Goal: Information Seeking & Learning: Learn about a topic

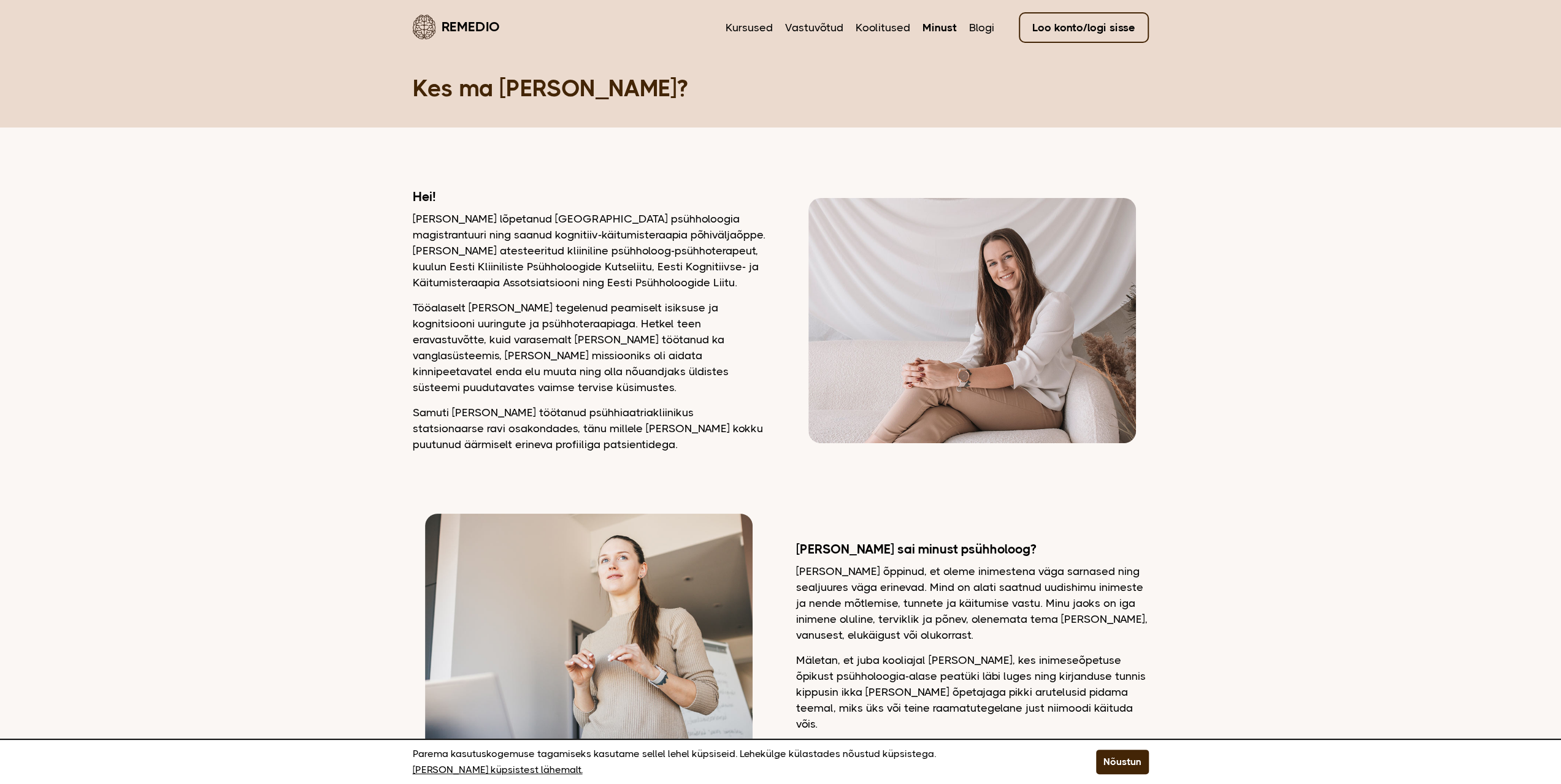
click at [1088, 24] on link "Loo konto/logi sisse" at bounding box center [1084, 27] width 130 height 31
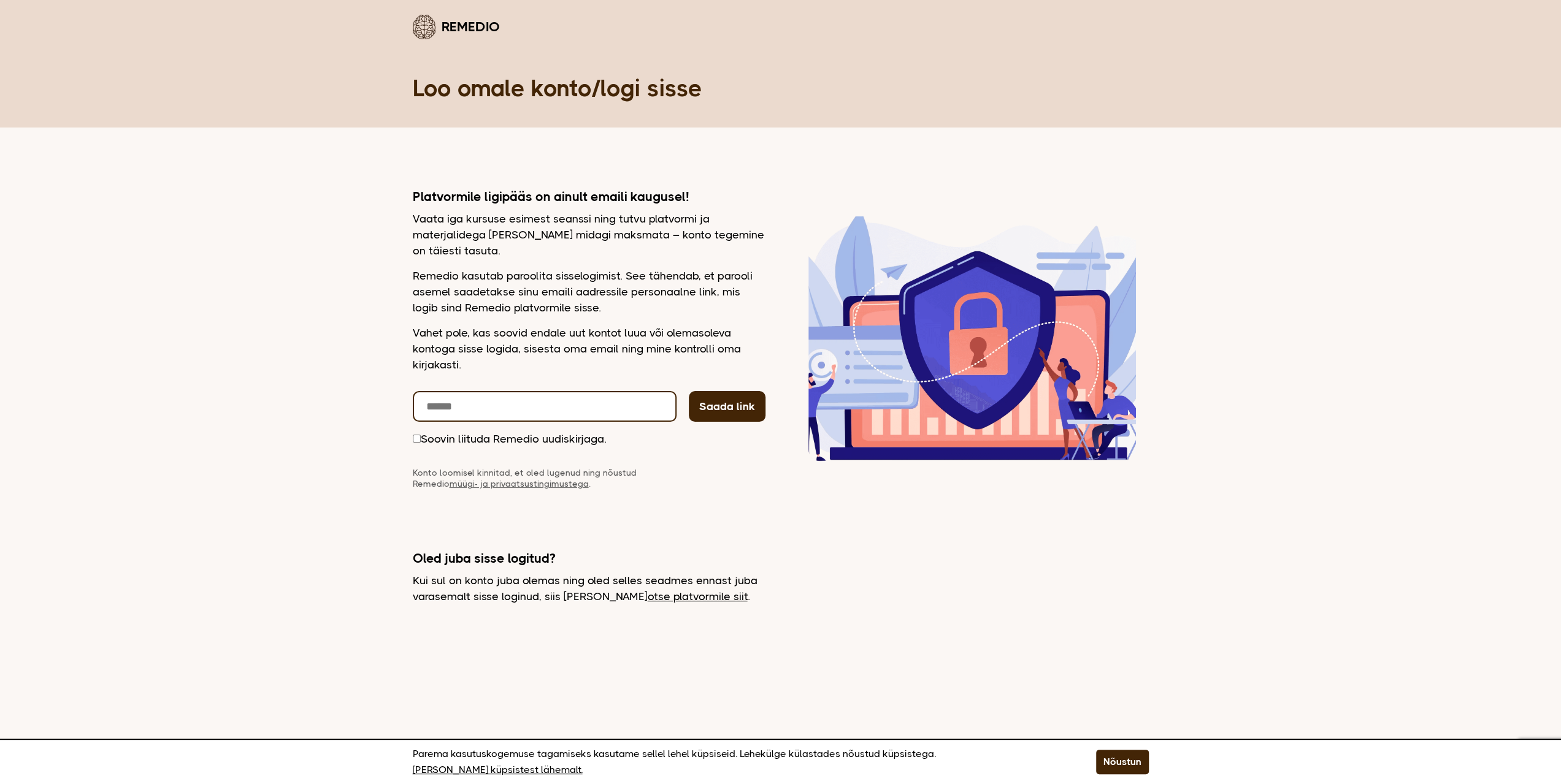
click at [626, 408] on input "email" at bounding box center [545, 406] width 264 height 31
type input "**********"
click at [734, 409] on button "Saada link" at bounding box center [727, 406] width 77 height 31
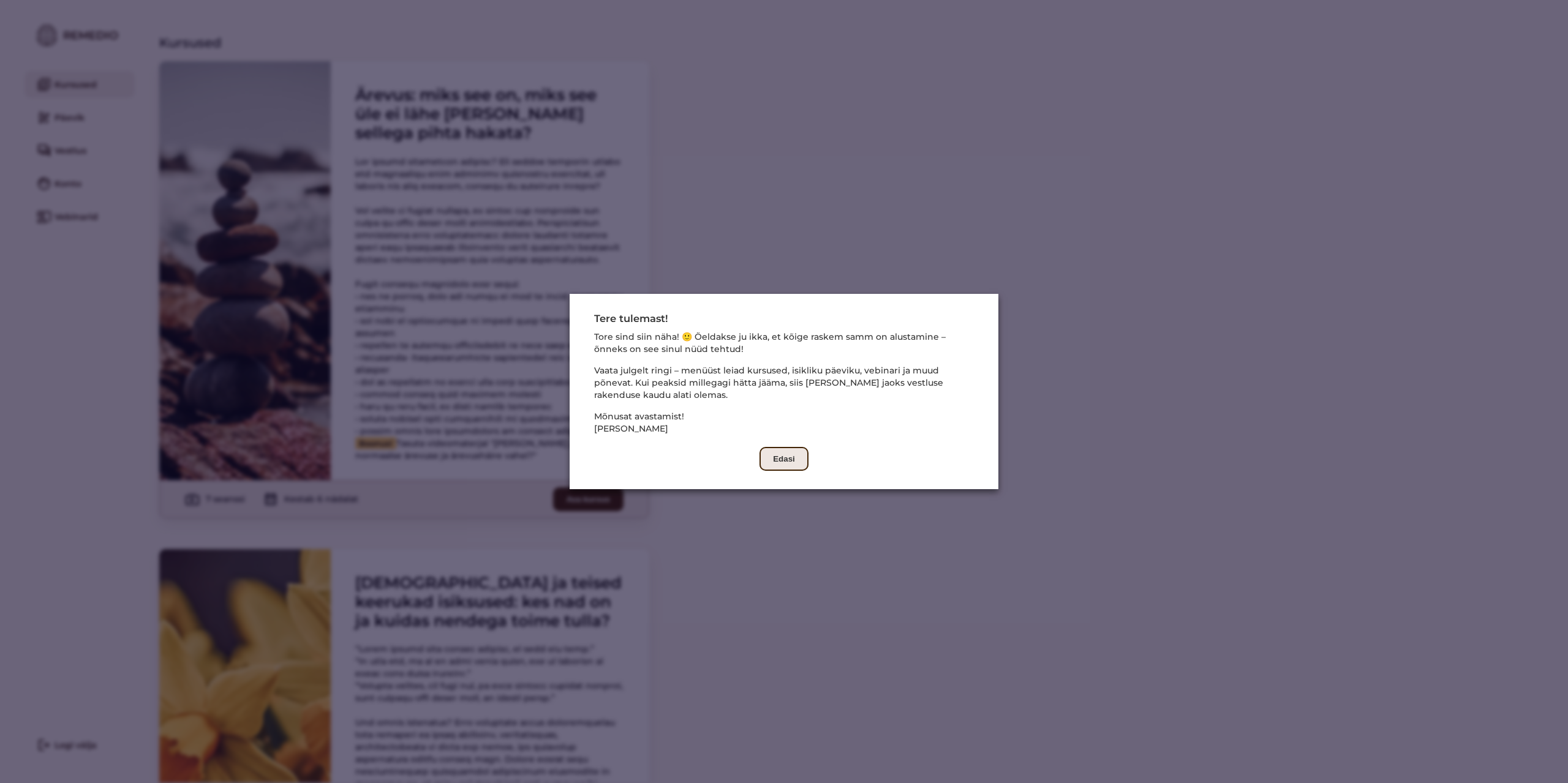
click at [790, 455] on button "Edasi" at bounding box center [784, 459] width 49 height 24
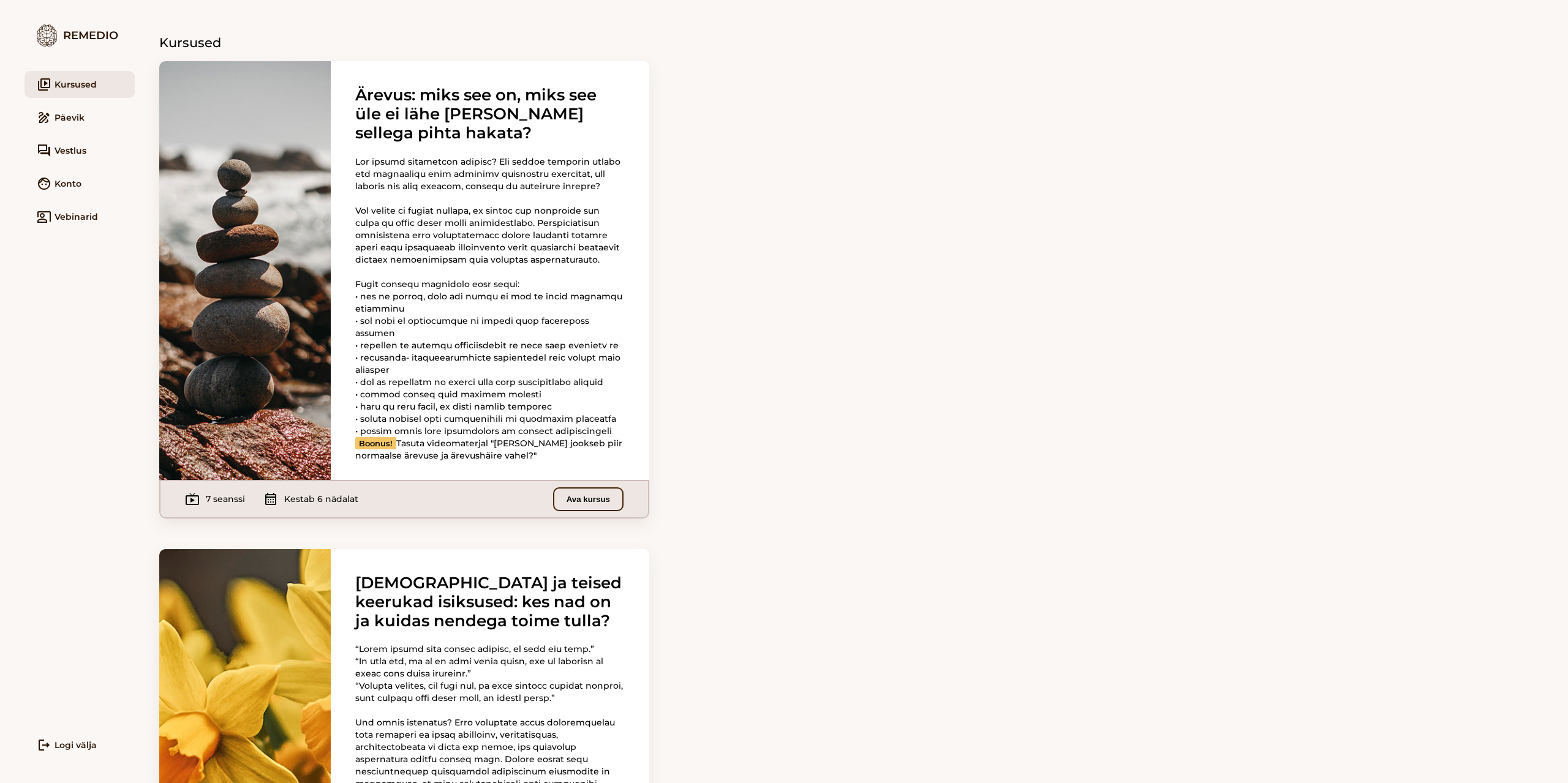
click at [596, 511] on button "Ava kursus" at bounding box center [588, 499] width 71 height 24
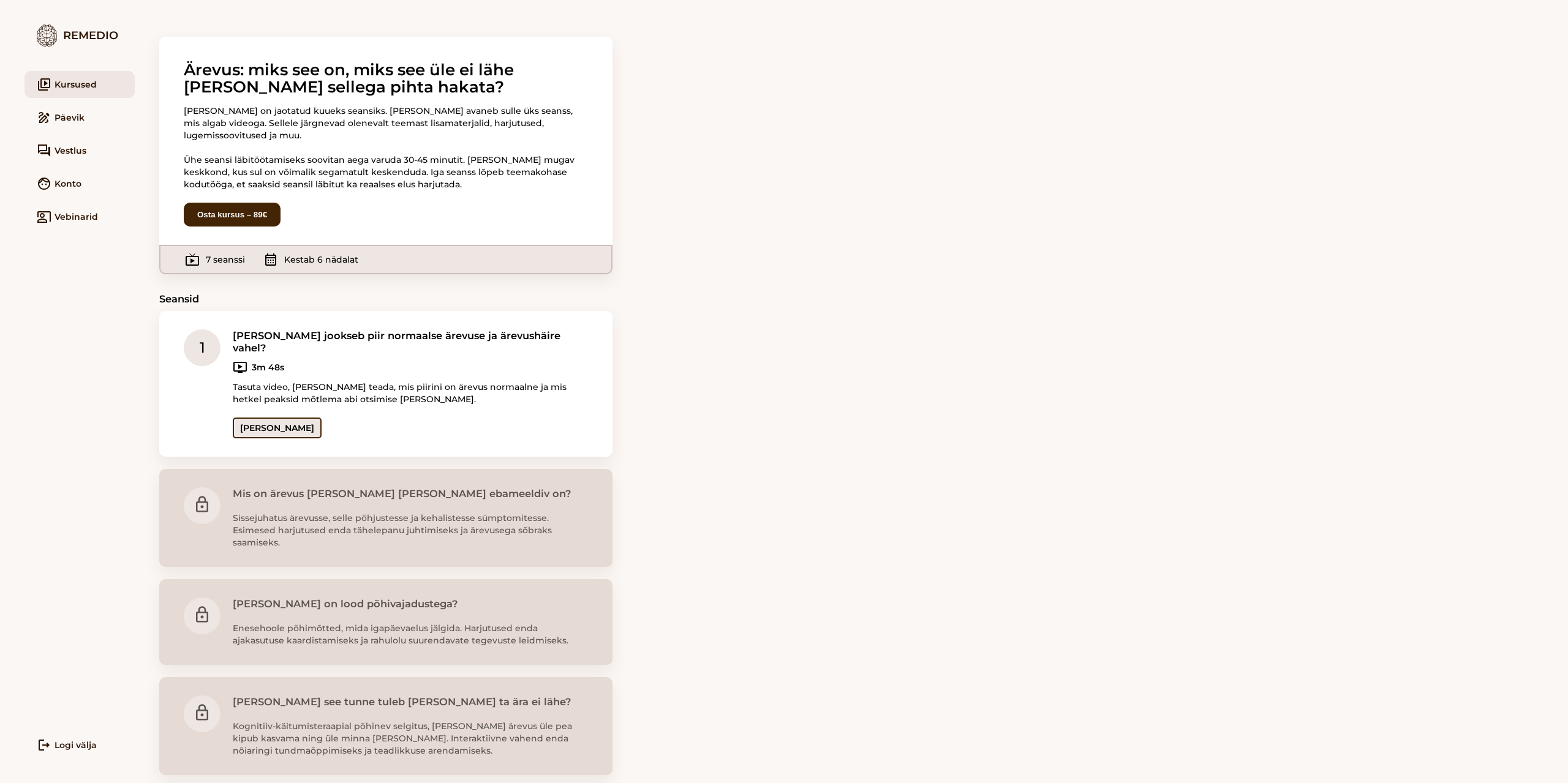
click at [279, 418] on link "Ava seanss" at bounding box center [277, 428] width 89 height 21
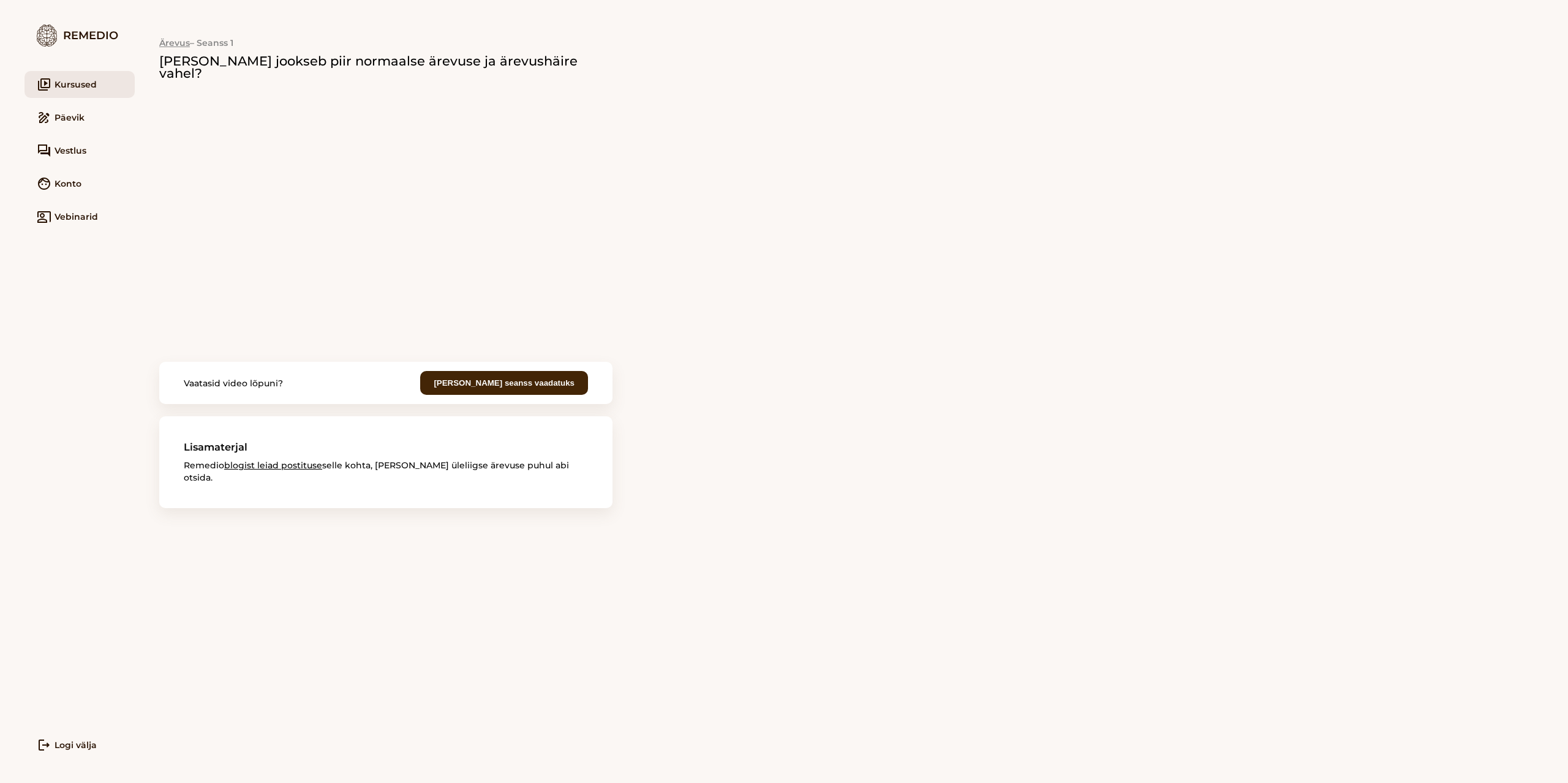
click at [256, 460] on link "blogist leiad postituse" at bounding box center [273, 465] width 98 height 11
click at [94, 28] on div "Remedio" at bounding box center [80, 36] width 110 height 22
click at [97, 35] on div "Remedio" at bounding box center [80, 36] width 110 height 22
click at [81, 219] on link "co_present Vebinarid" at bounding box center [80, 217] width 110 height 27
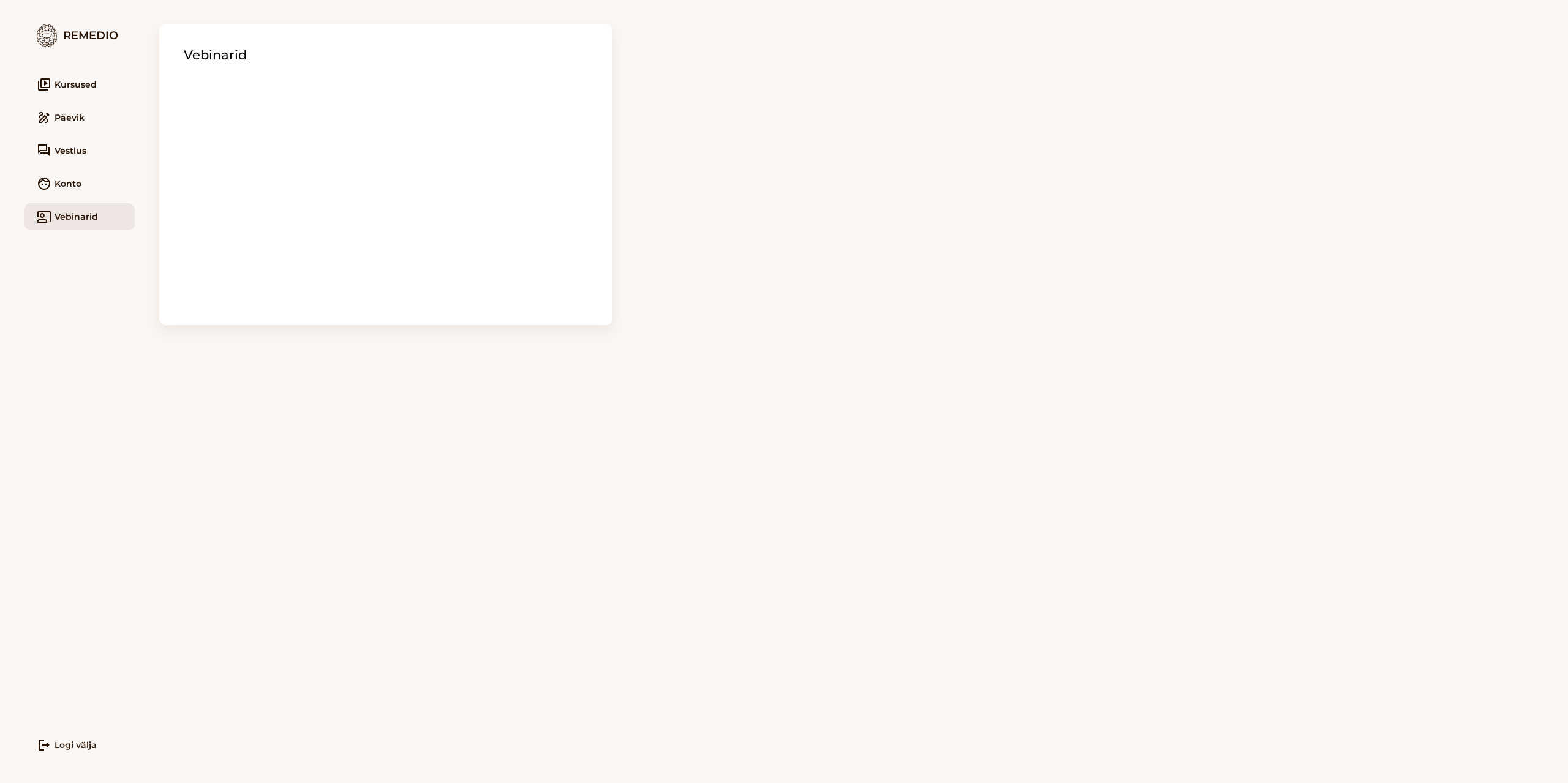
click at [58, 80] on link "video_library Kursused" at bounding box center [80, 84] width 110 height 27
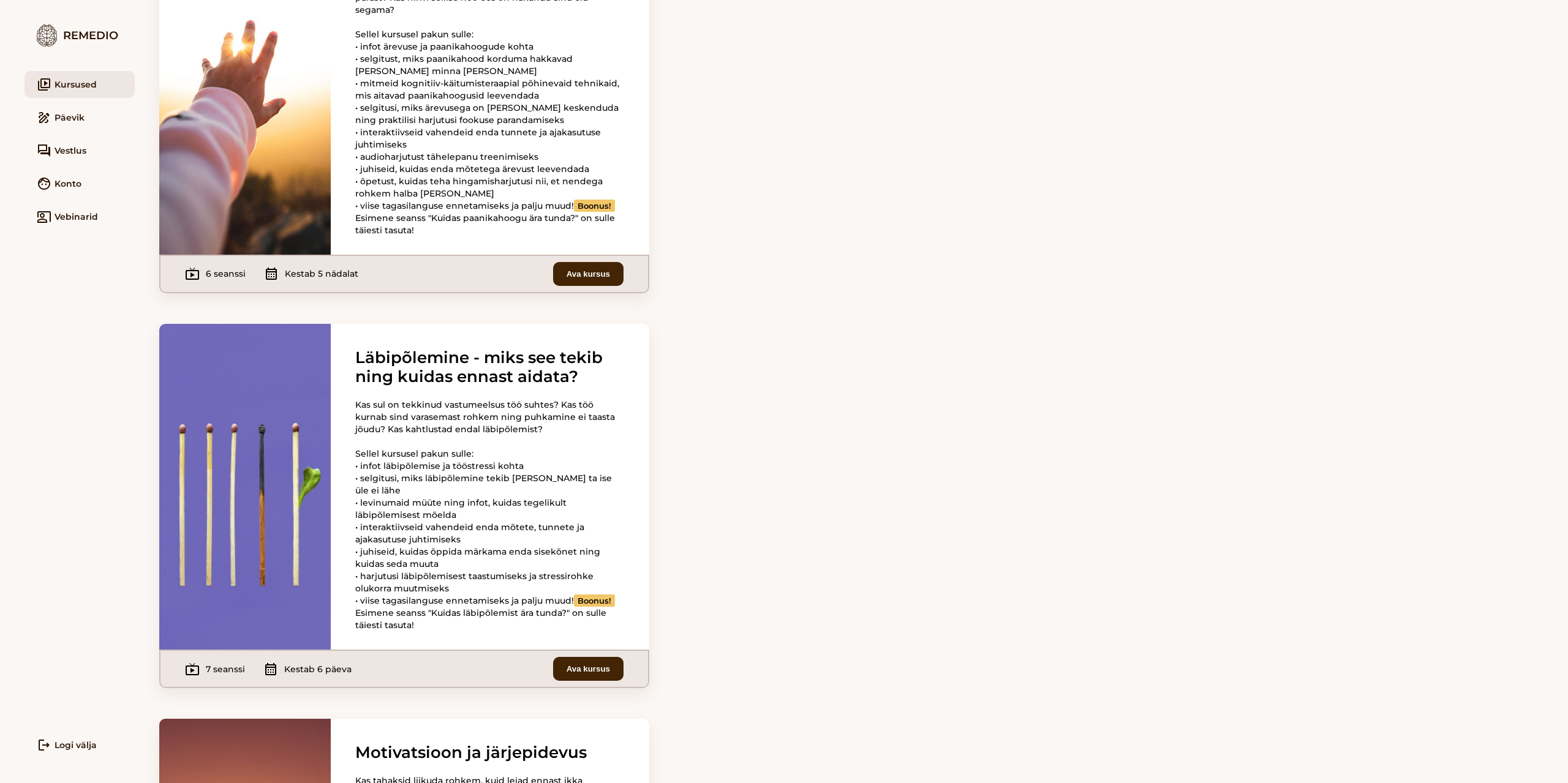
scroll to position [1225, 0]
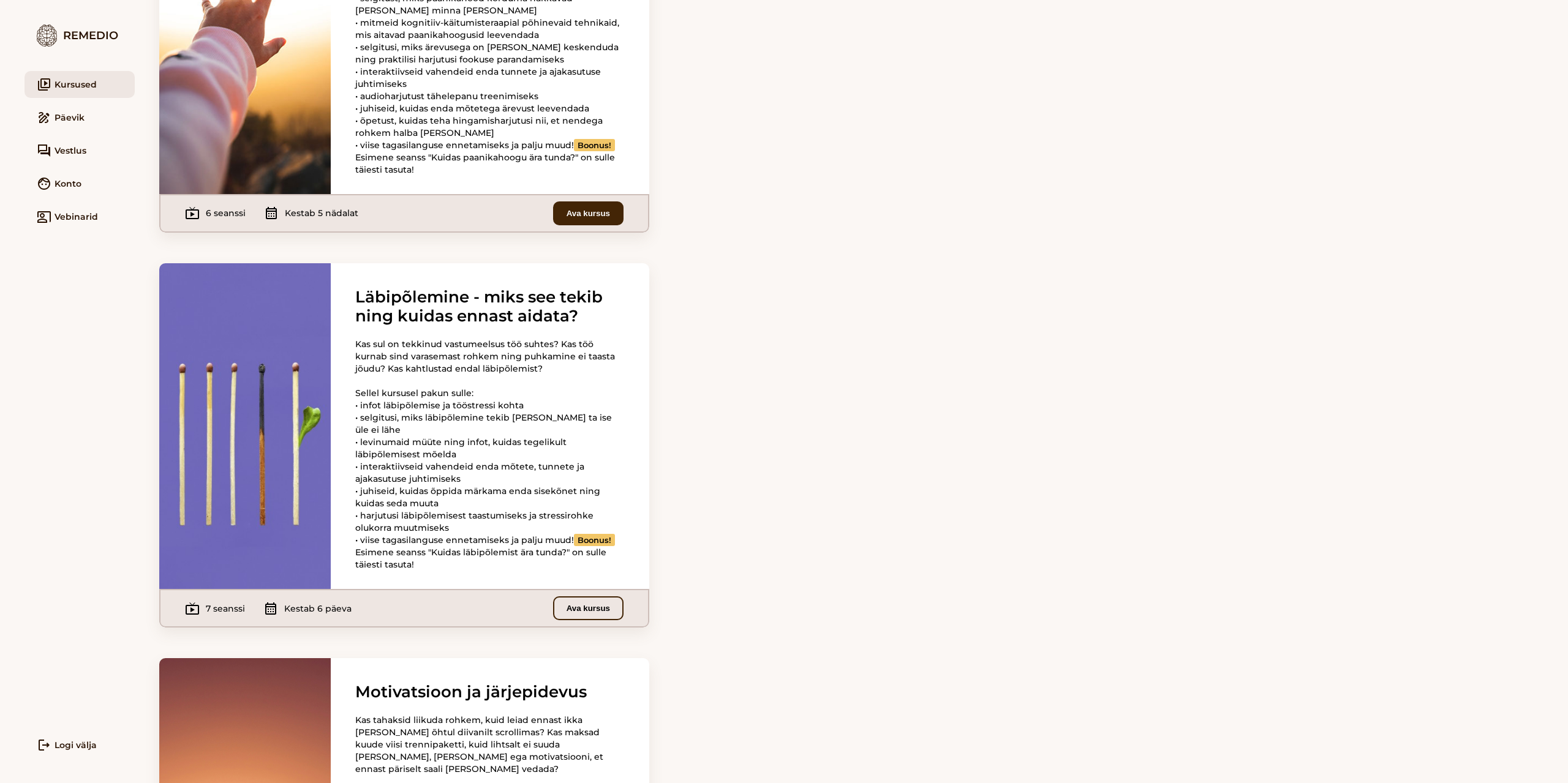
click at [591, 620] on button "Ava kursus" at bounding box center [588, 608] width 71 height 24
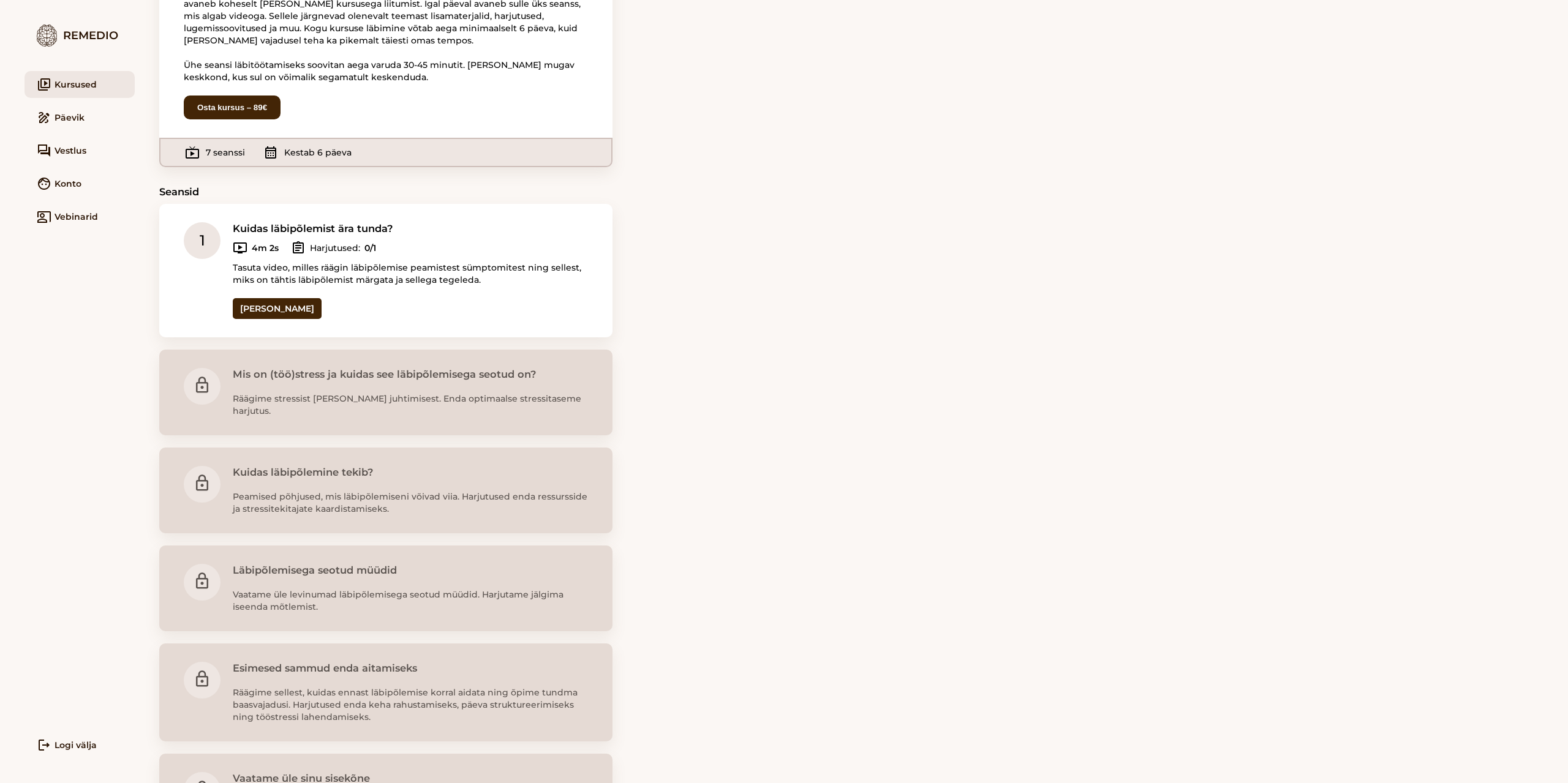
scroll to position [123, 0]
click at [264, 307] on link "Ava seanss" at bounding box center [277, 306] width 89 height 21
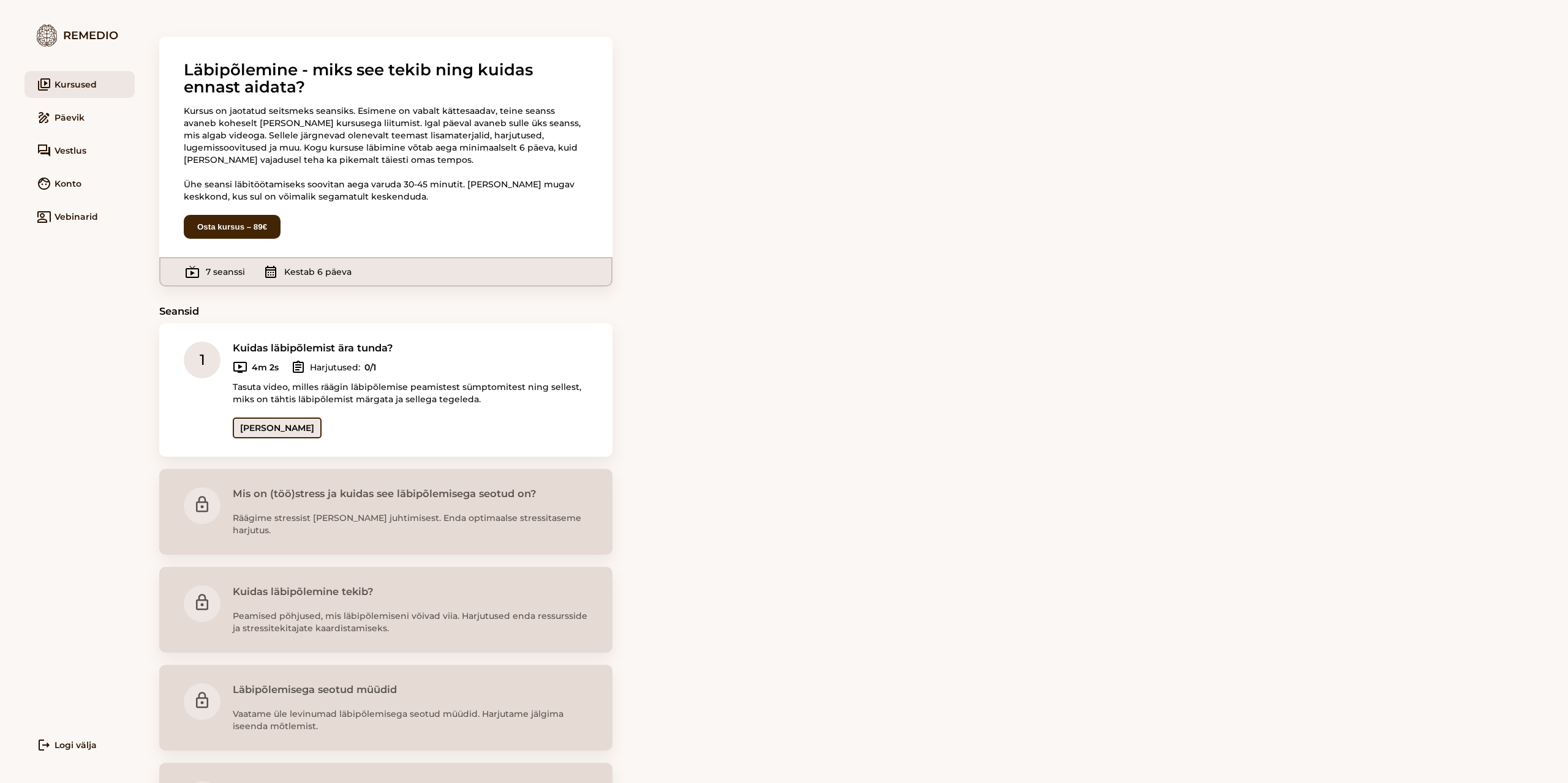
click at [266, 428] on link "Ava seanss" at bounding box center [277, 428] width 89 height 21
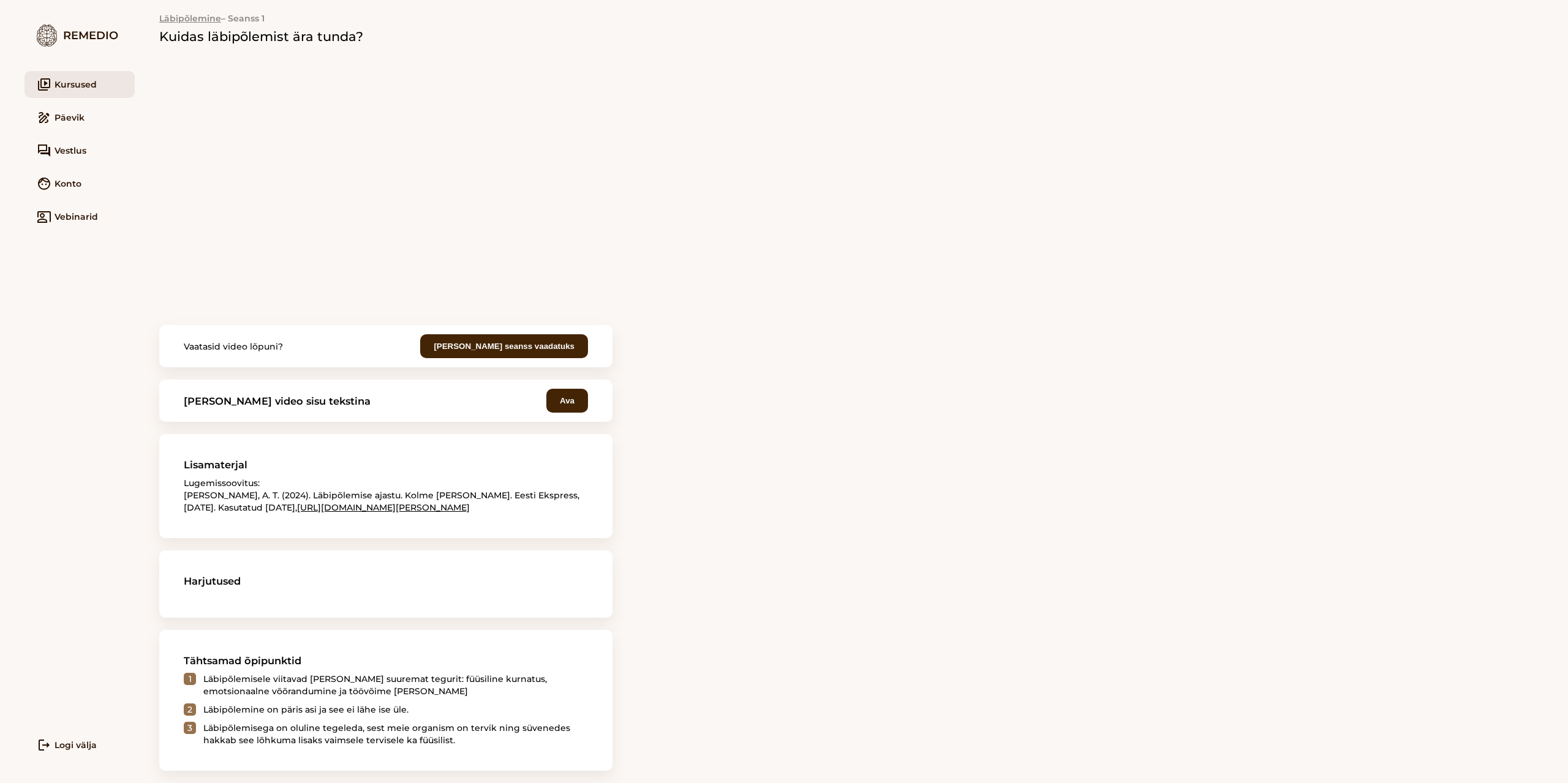
scroll to position [37, 0]
click at [228, 583] on h3 "Harjutused" at bounding box center [386, 581] width 404 height 12
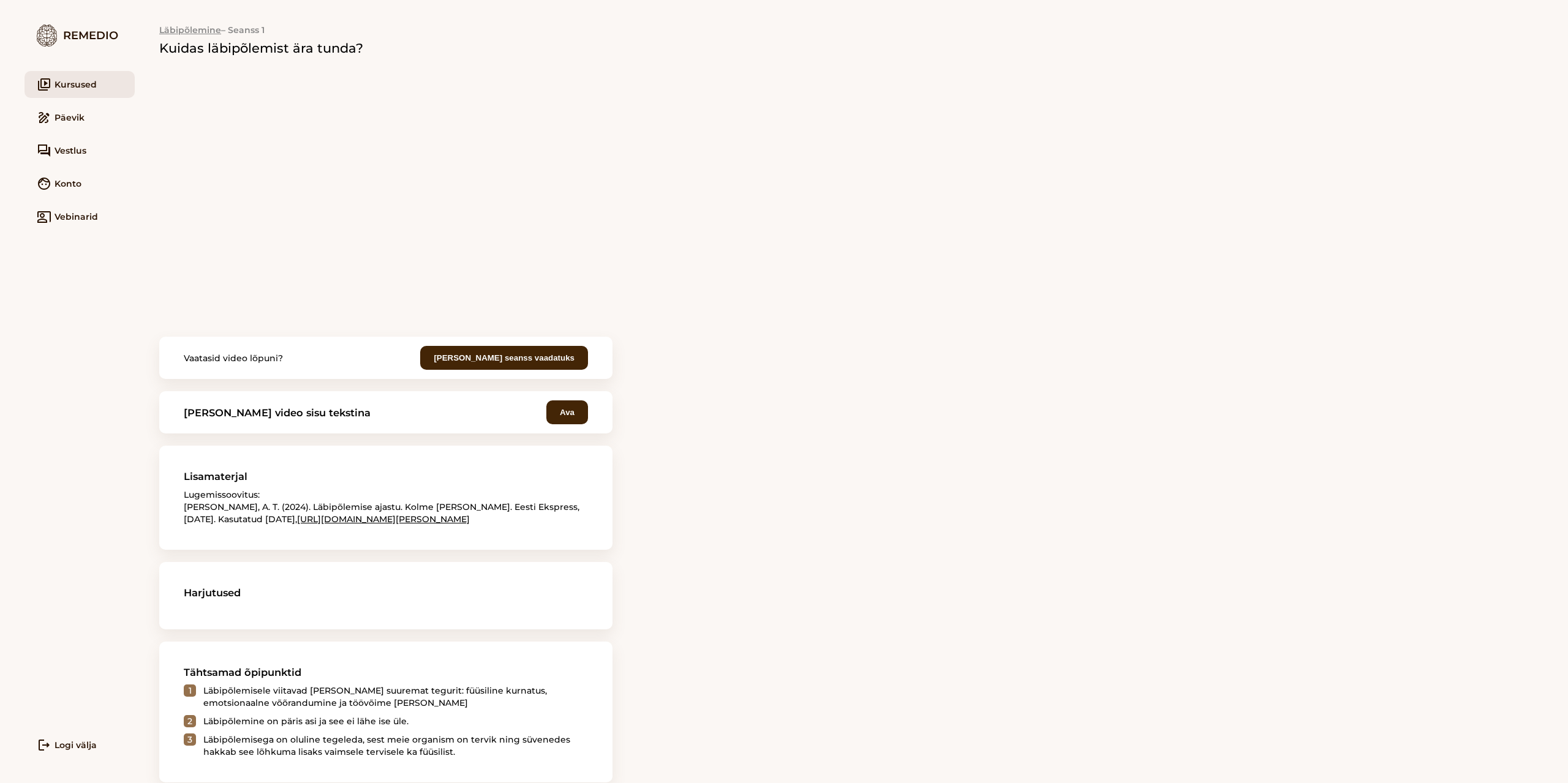
scroll to position [0, 0]
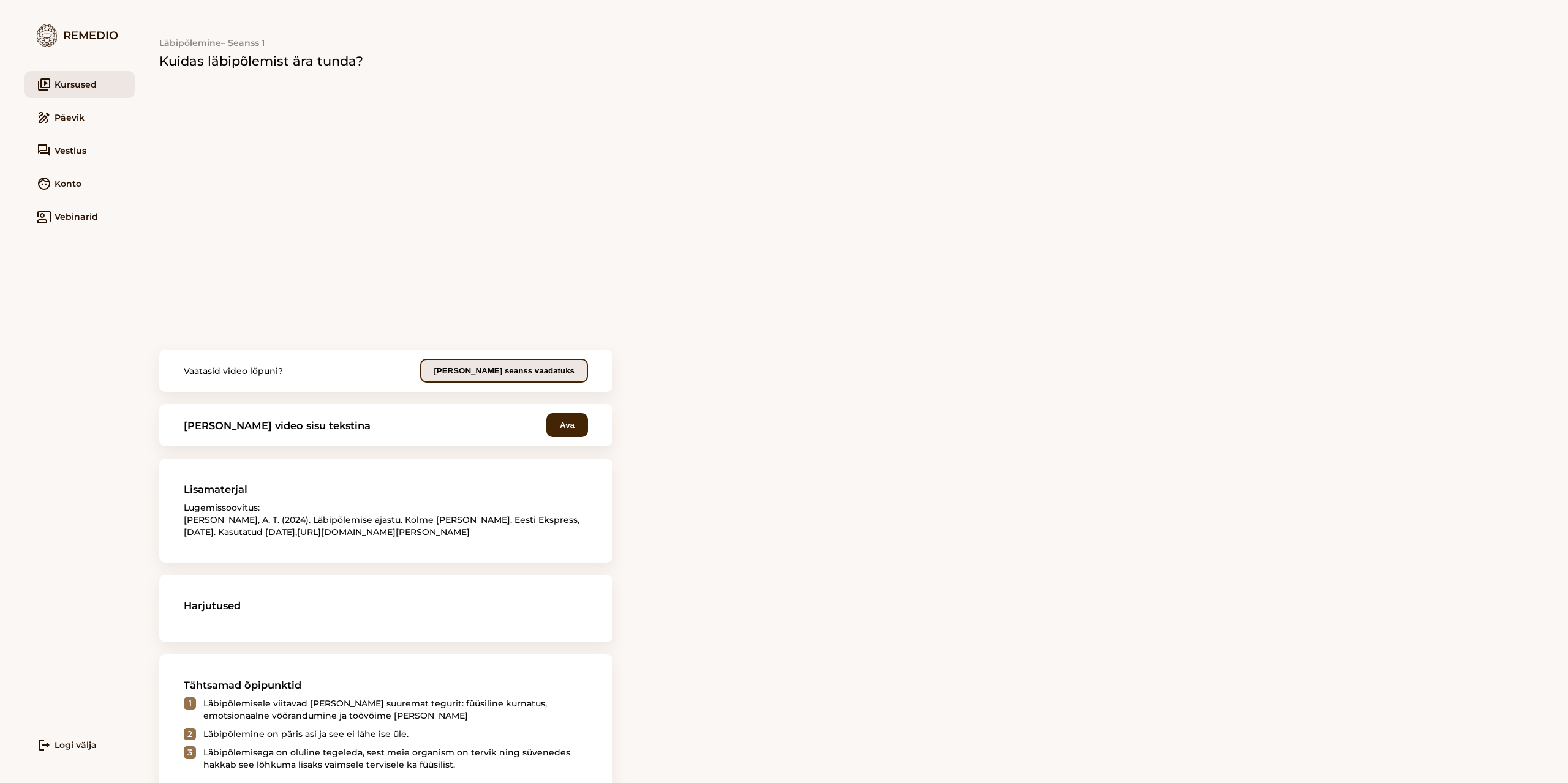
click at [522, 372] on button "Märgi seanss vaadatuks" at bounding box center [504, 370] width 168 height 24
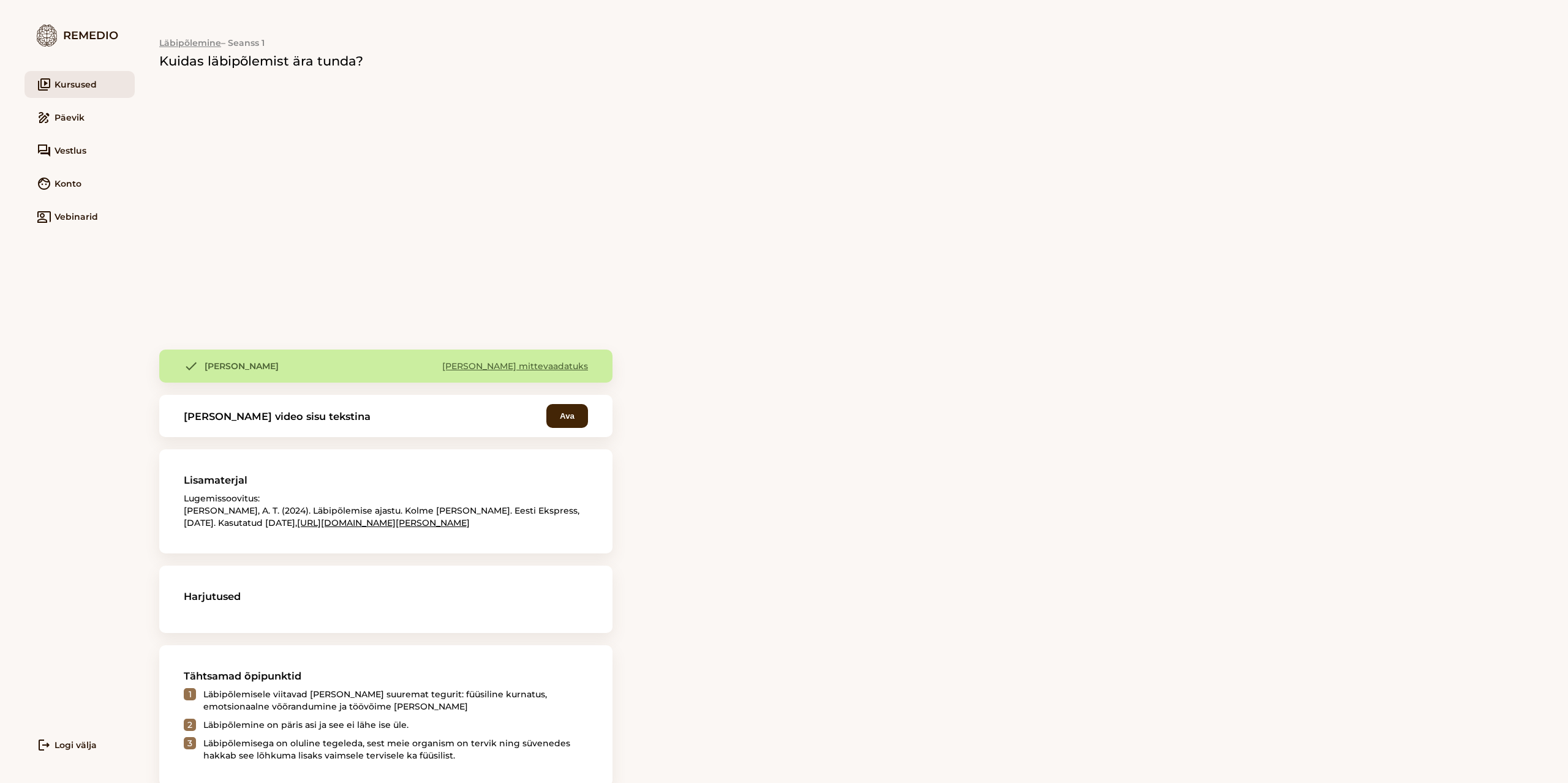
click at [470, 525] on link "https://ekspress.delfi.ee/artikkel/120342937/labipolemise-ajastu-kolme-noore-lo…" at bounding box center [384, 522] width 173 height 11
click at [70, 84] on link "video_library Kursused" at bounding box center [80, 84] width 110 height 27
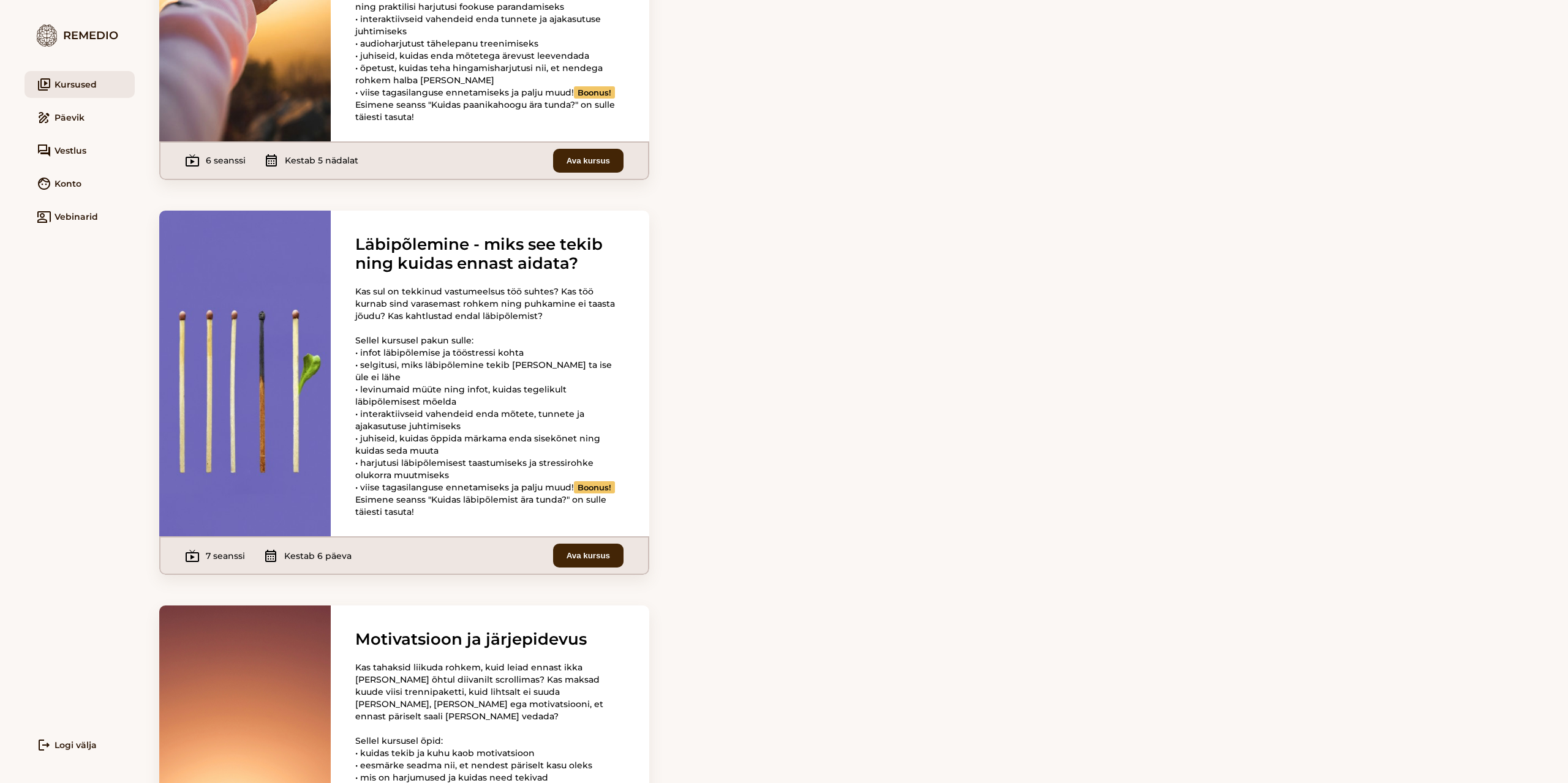
scroll to position [1286, 0]
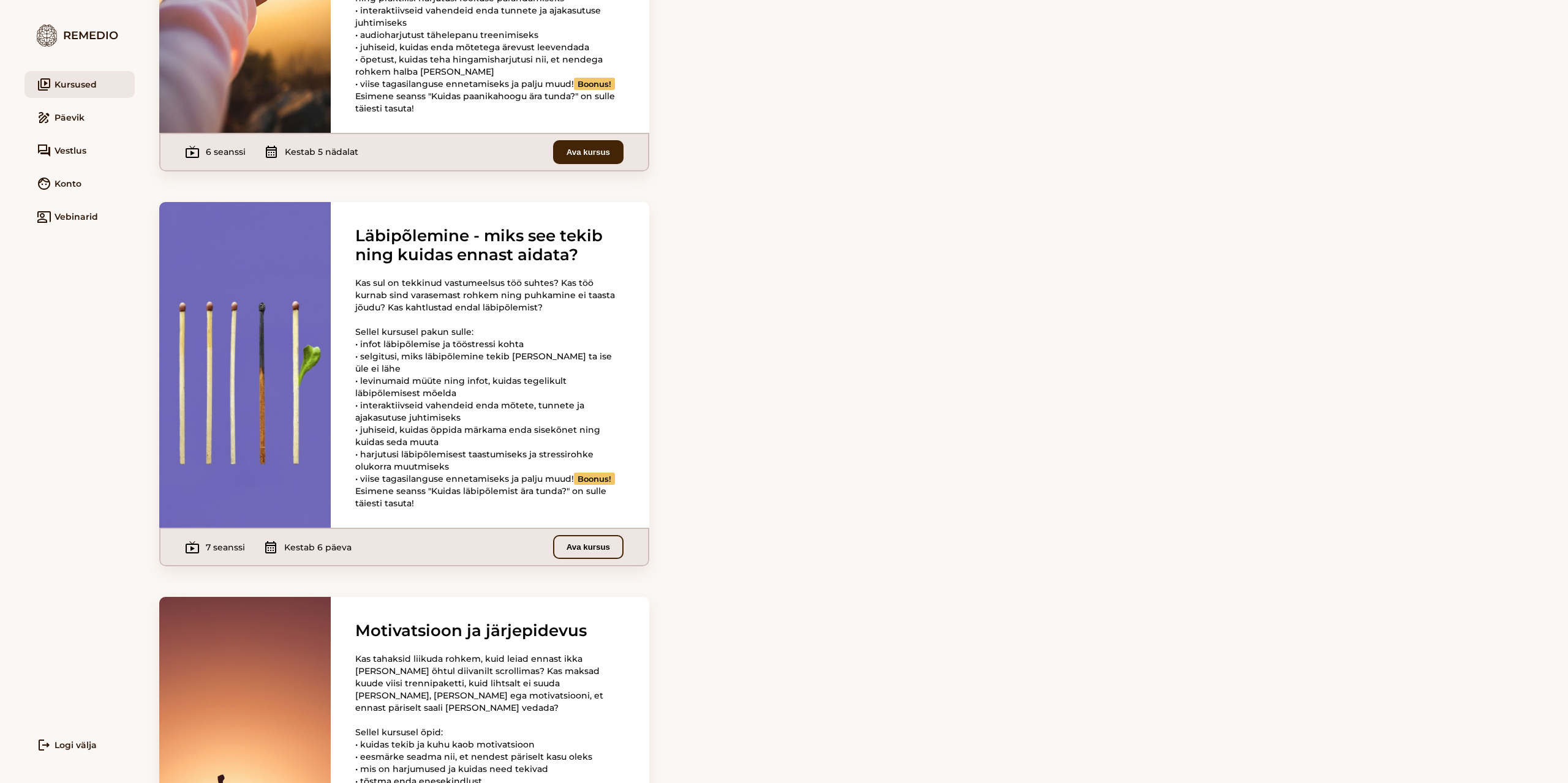
click at [594, 559] on button "Ava kursus" at bounding box center [588, 547] width 71 height 24
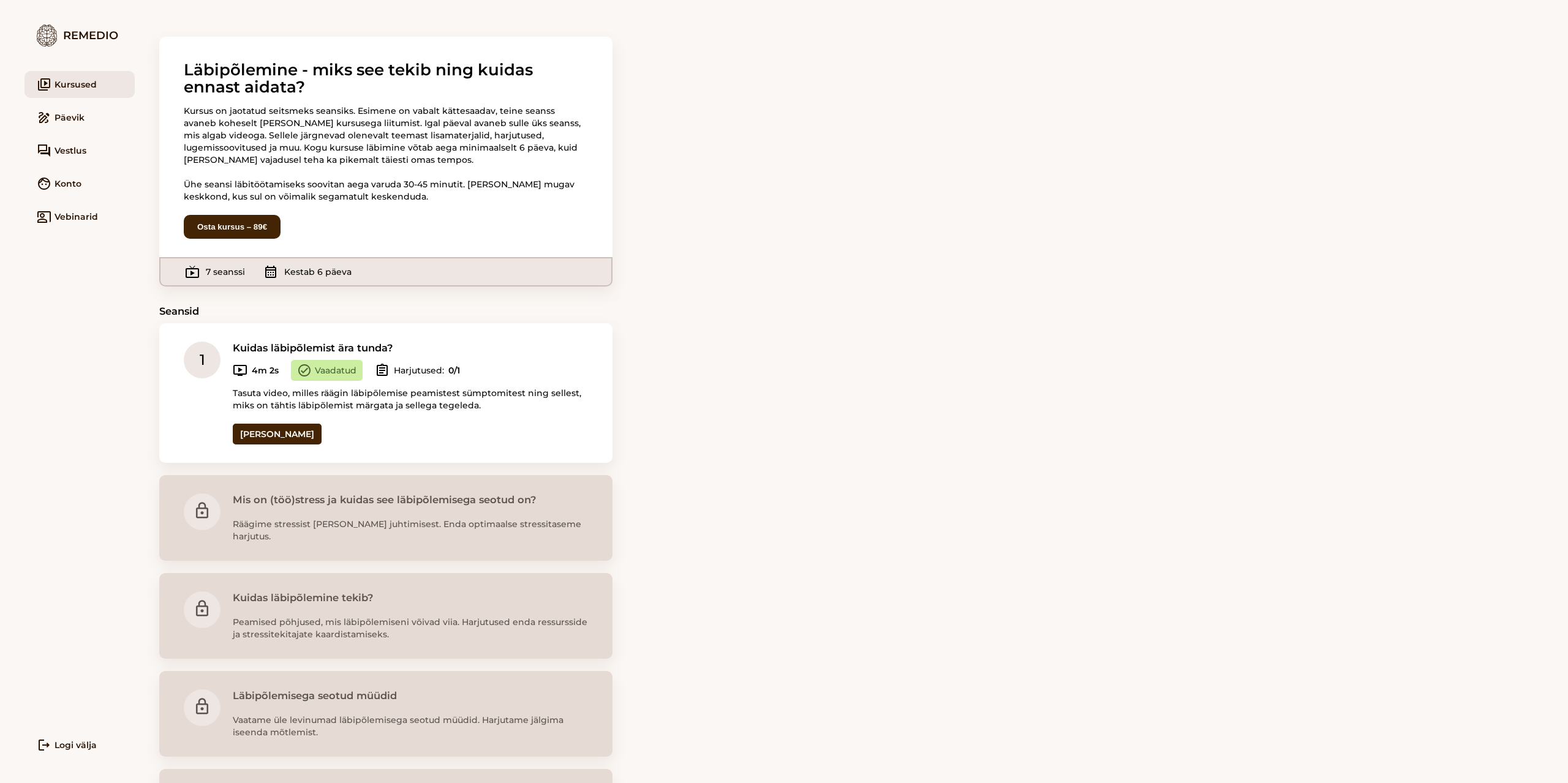
click at [64, 149] on span "Vestlus" at bounding box center [70, 151] width 32 height 12
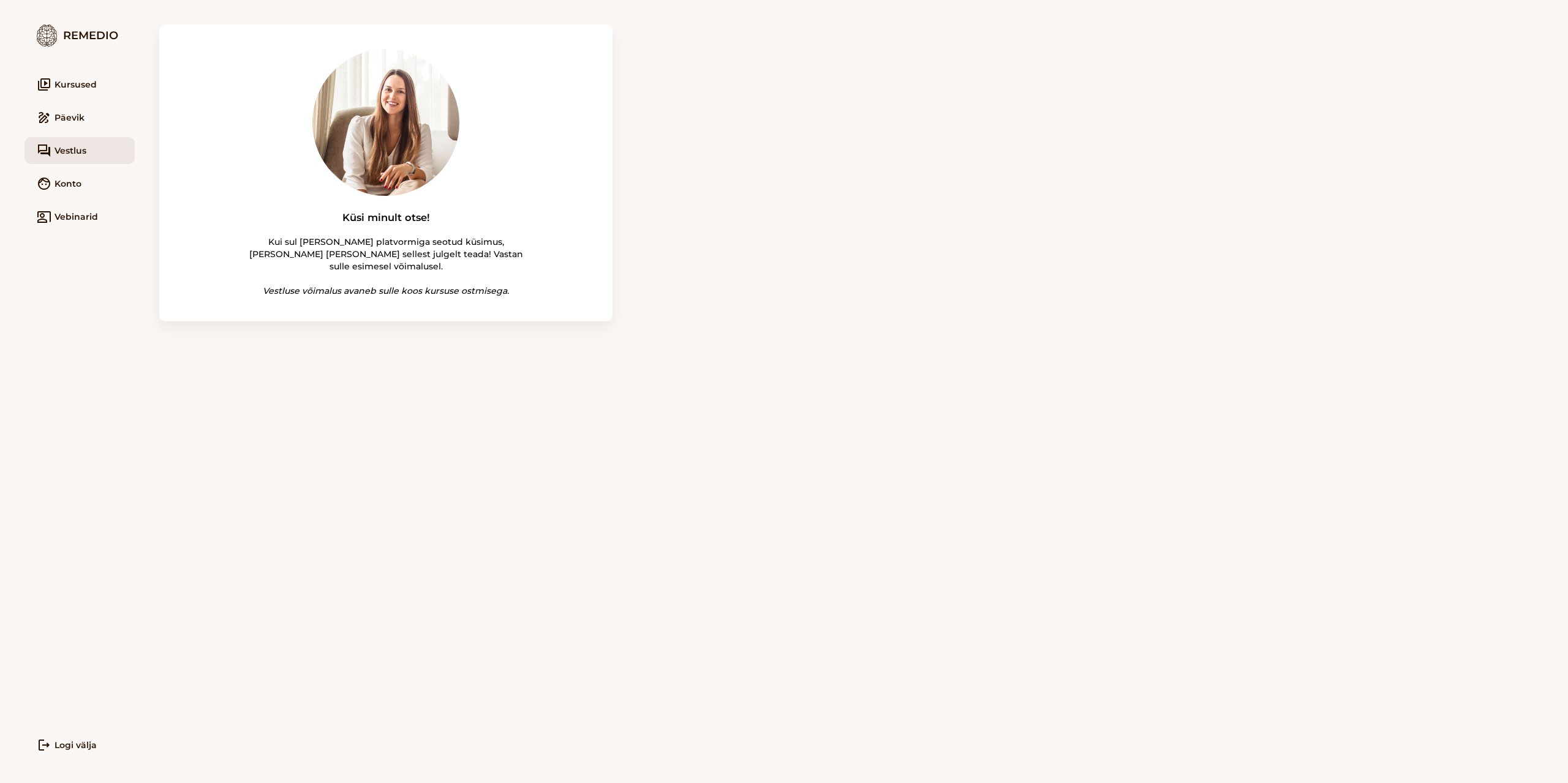
click at [56, 184] on link "face Konto" at bounding box center [80, 184] width 110 height 27
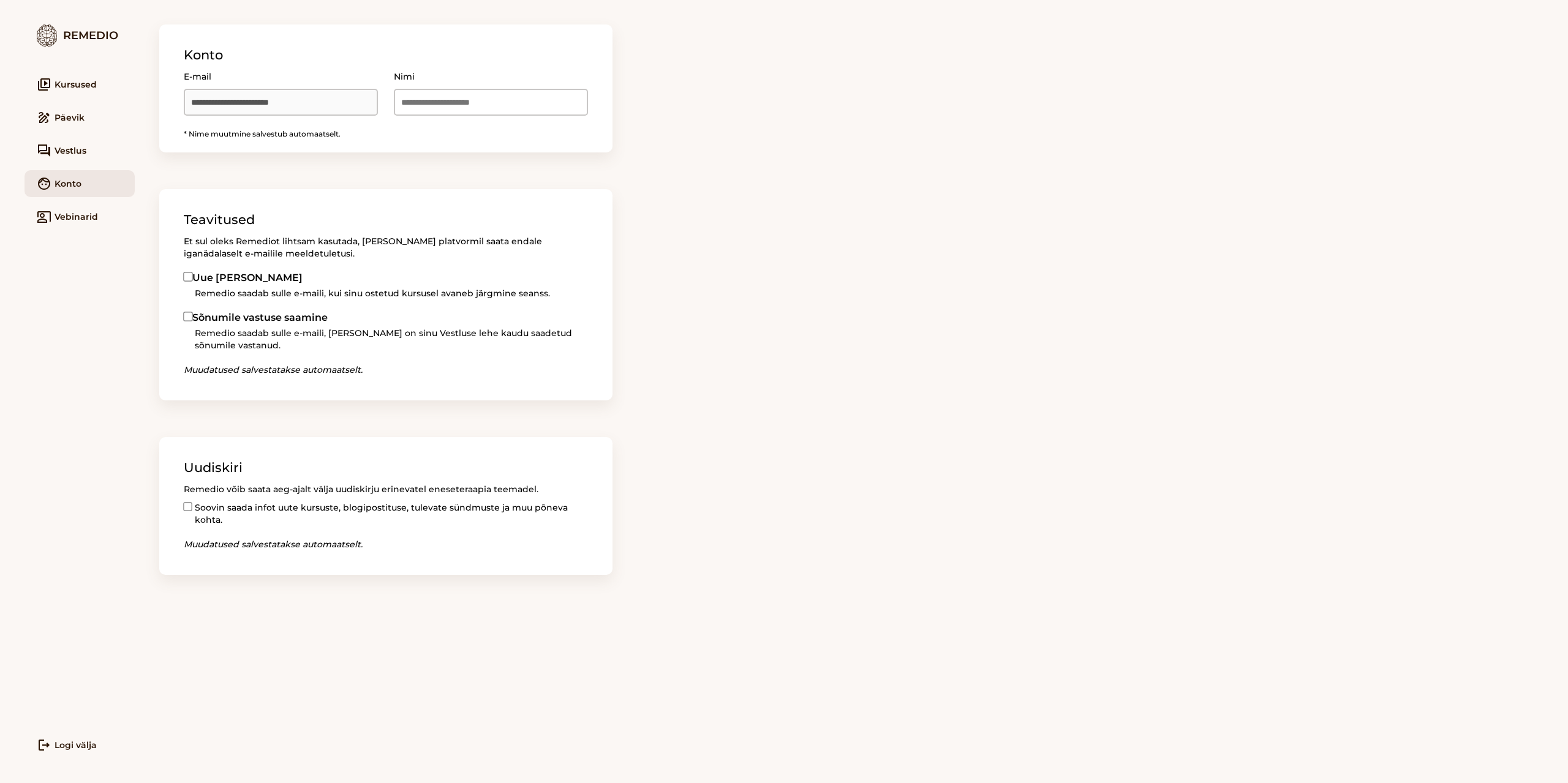
click at [378, 95] on input "E-mail" at bounding box center [280, 102] width 194 height 27
click at [378, 99] on input "**********" at bounding box center [280, 102] width 194 height 27
type input "******"
click at [631, 158] on main "**********" at bounding box center [851, 391] width 1433 height 783
click at [77, 113] on link "draw Päevik" at bounding box center [80, 117] width 110 height 27
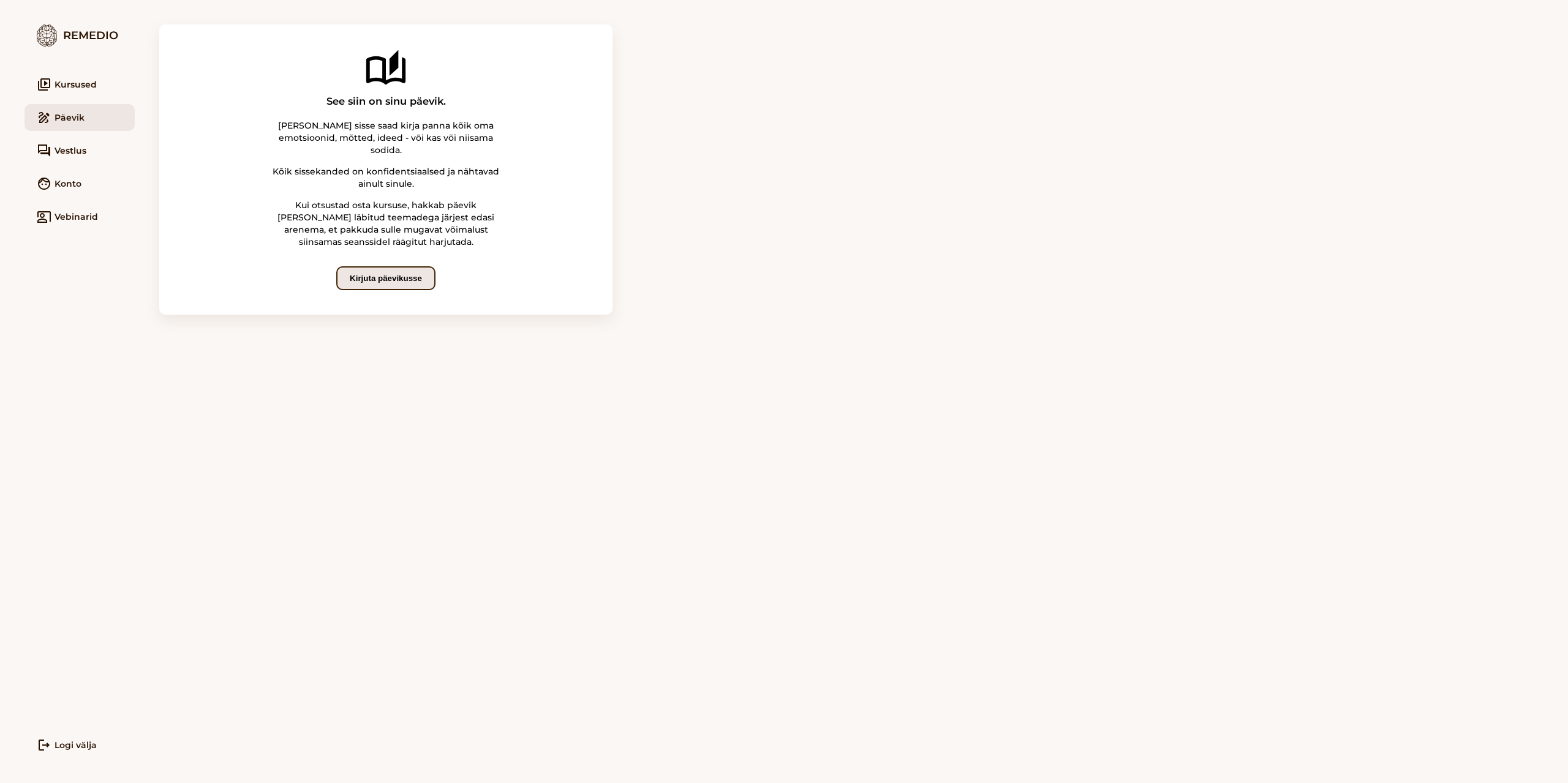
click at [423, 267] on button "Kirjuta päevikusse" at bounding box center [386, 278] width 99 height 24
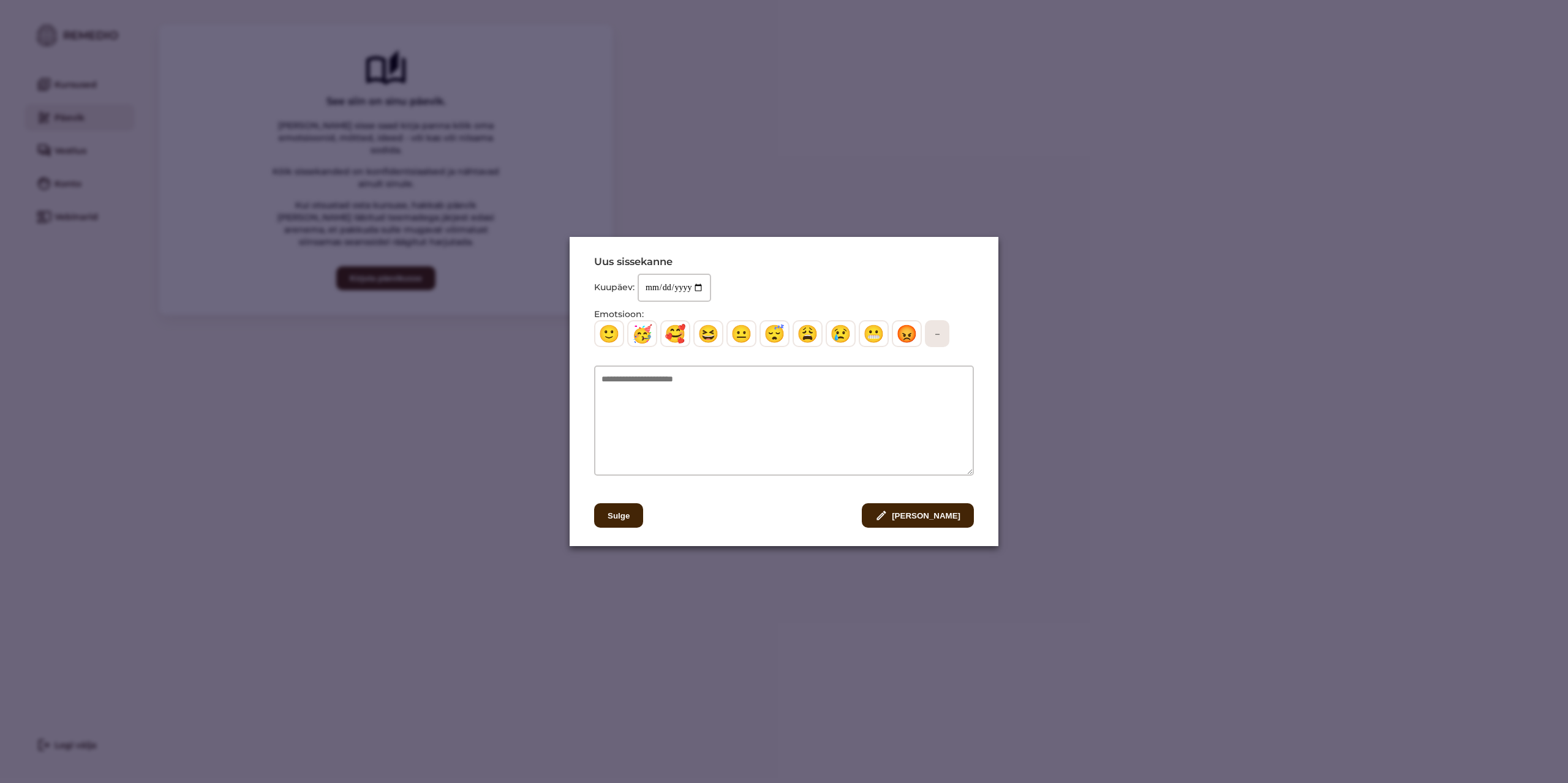
click at [1149, 407] on div "**********" at bounding box center [784, 391] width 1568 height 783
click at [615, 514] on button "Sulge" at bounding box center [619, 516] width 49 height 25
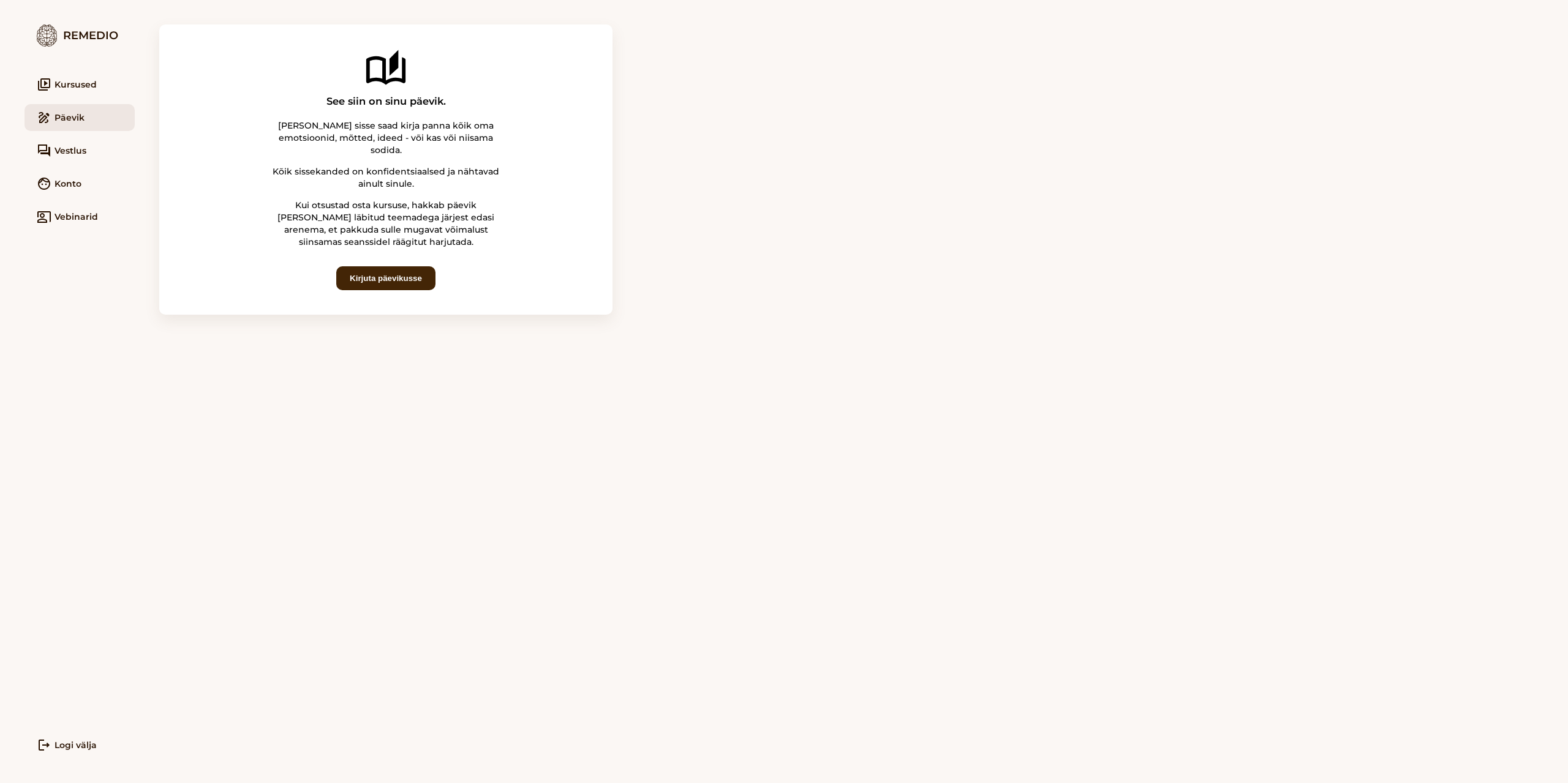
click at [49, 36] on img at bounding box center [47, 36] width 20 height 22
click at [72, 182] on link "face Konto" at bounding box center [80, 184] width 110 height 27
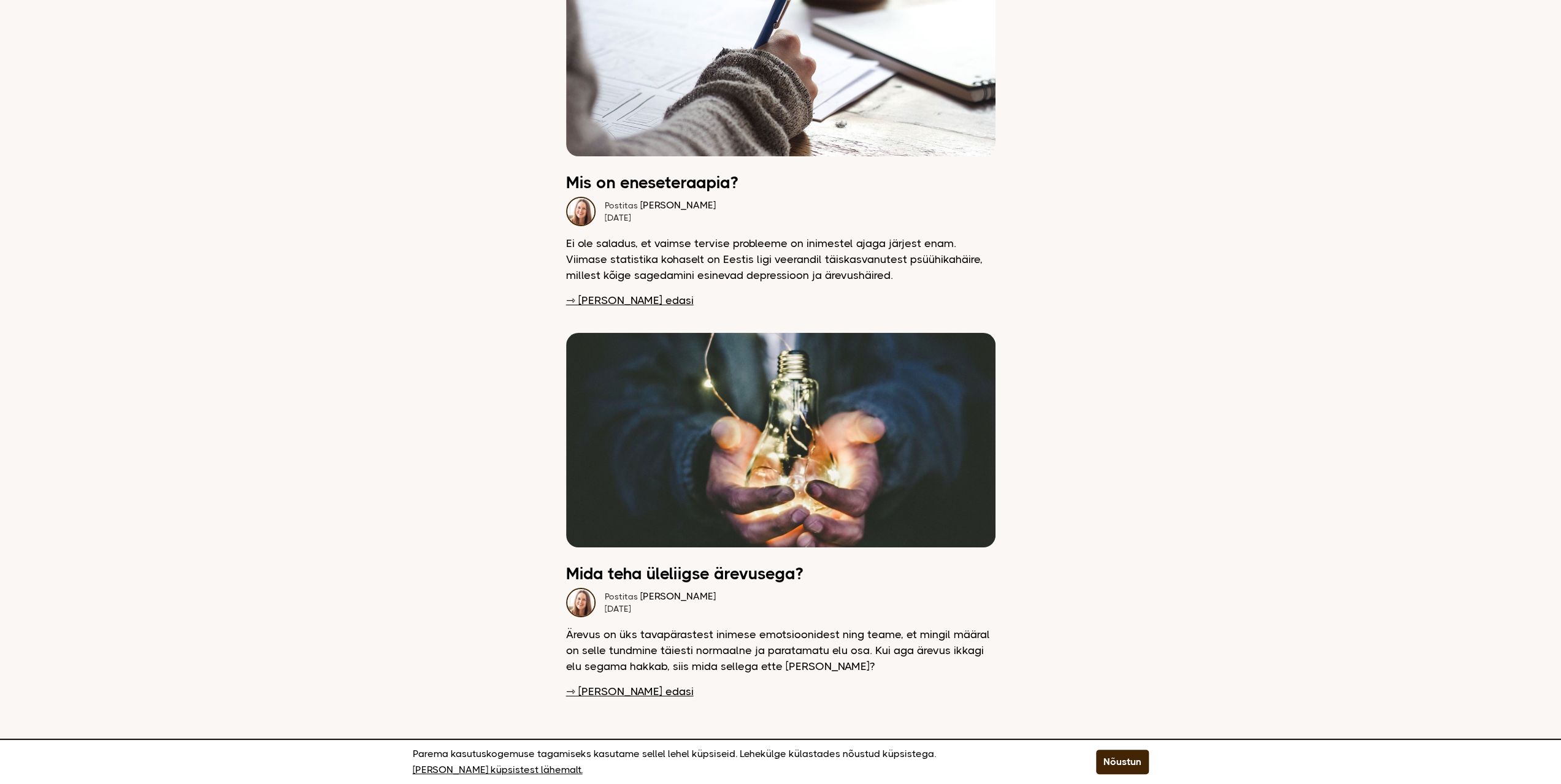
scroll to position [4659, 0]
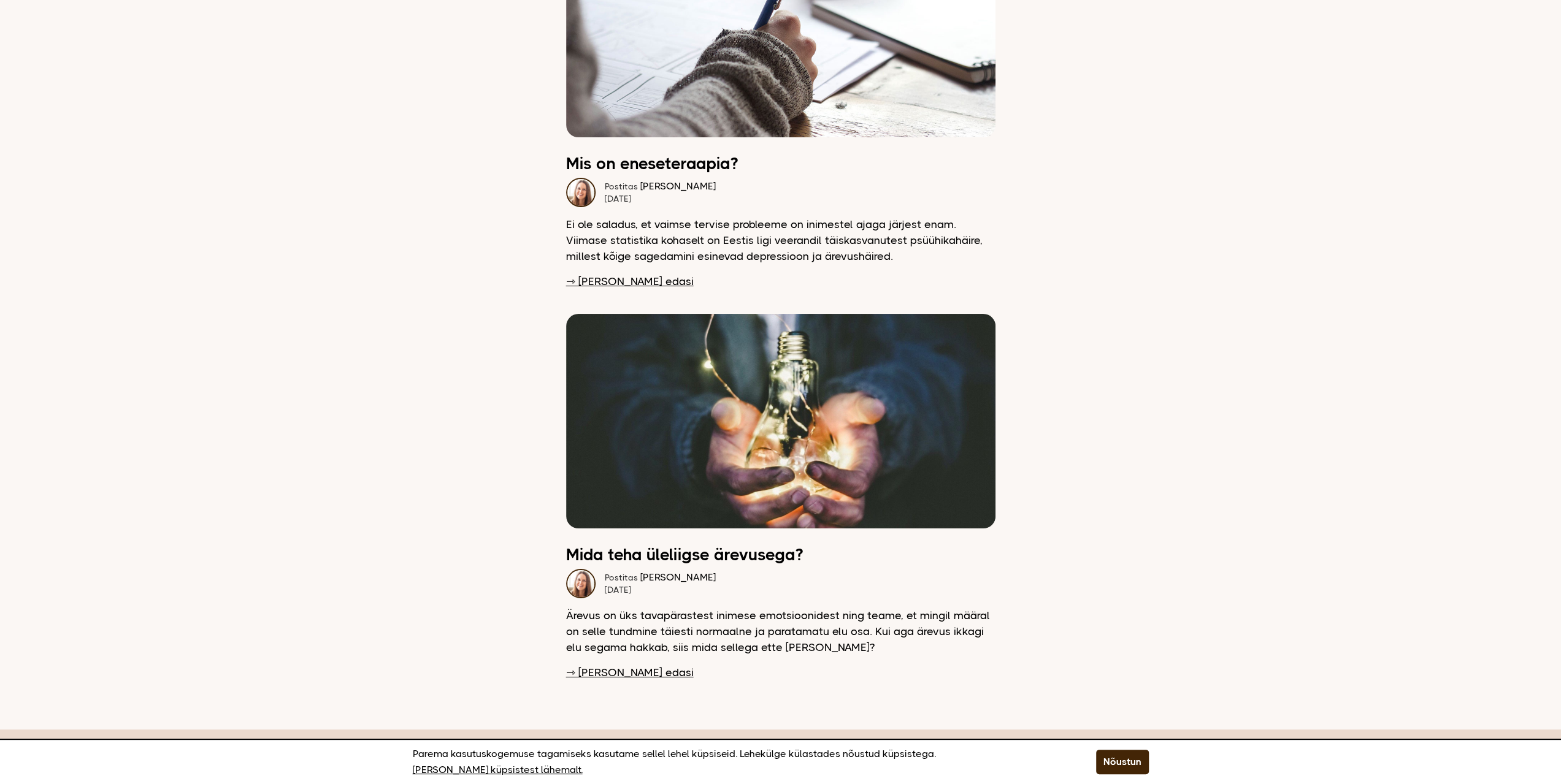
click at [619, 664] on link "⇾ Loe edasi" at bounding box center [630, 672] width 127 height 16
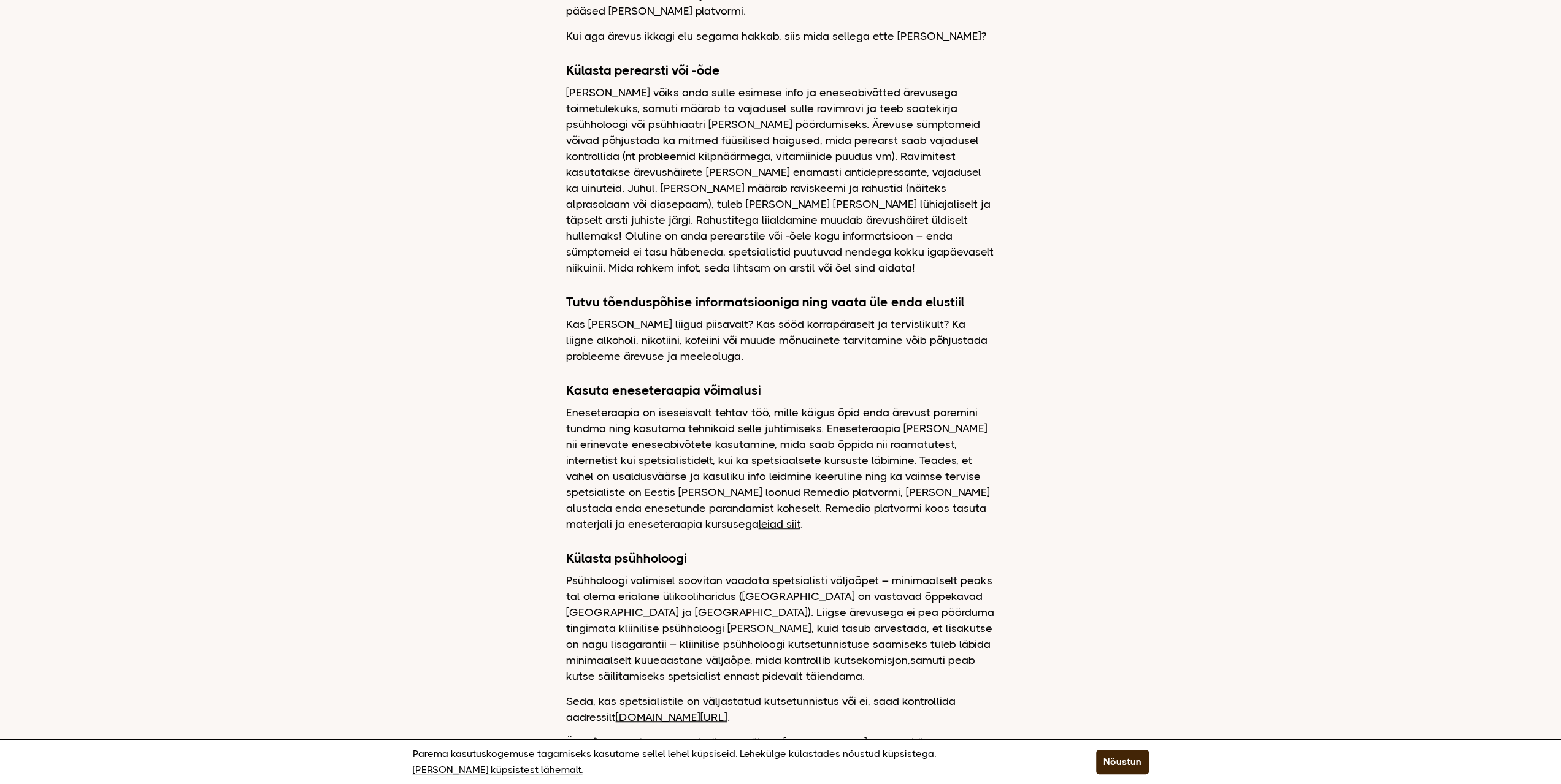
scroll to position [551, 0]
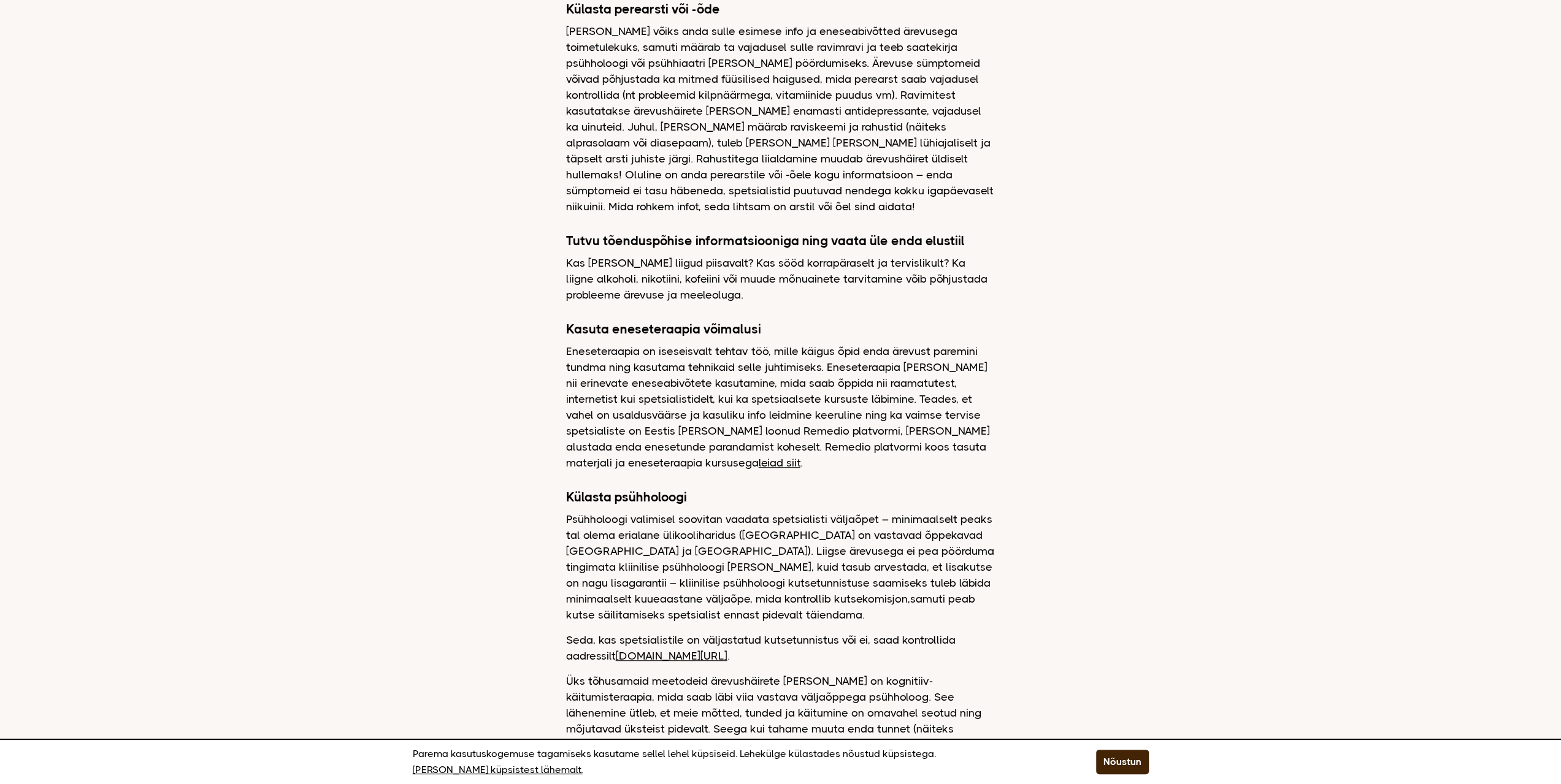
click at [758, 461] on link "leiad siit" at bounding box center [779, 462] width 42 height 12
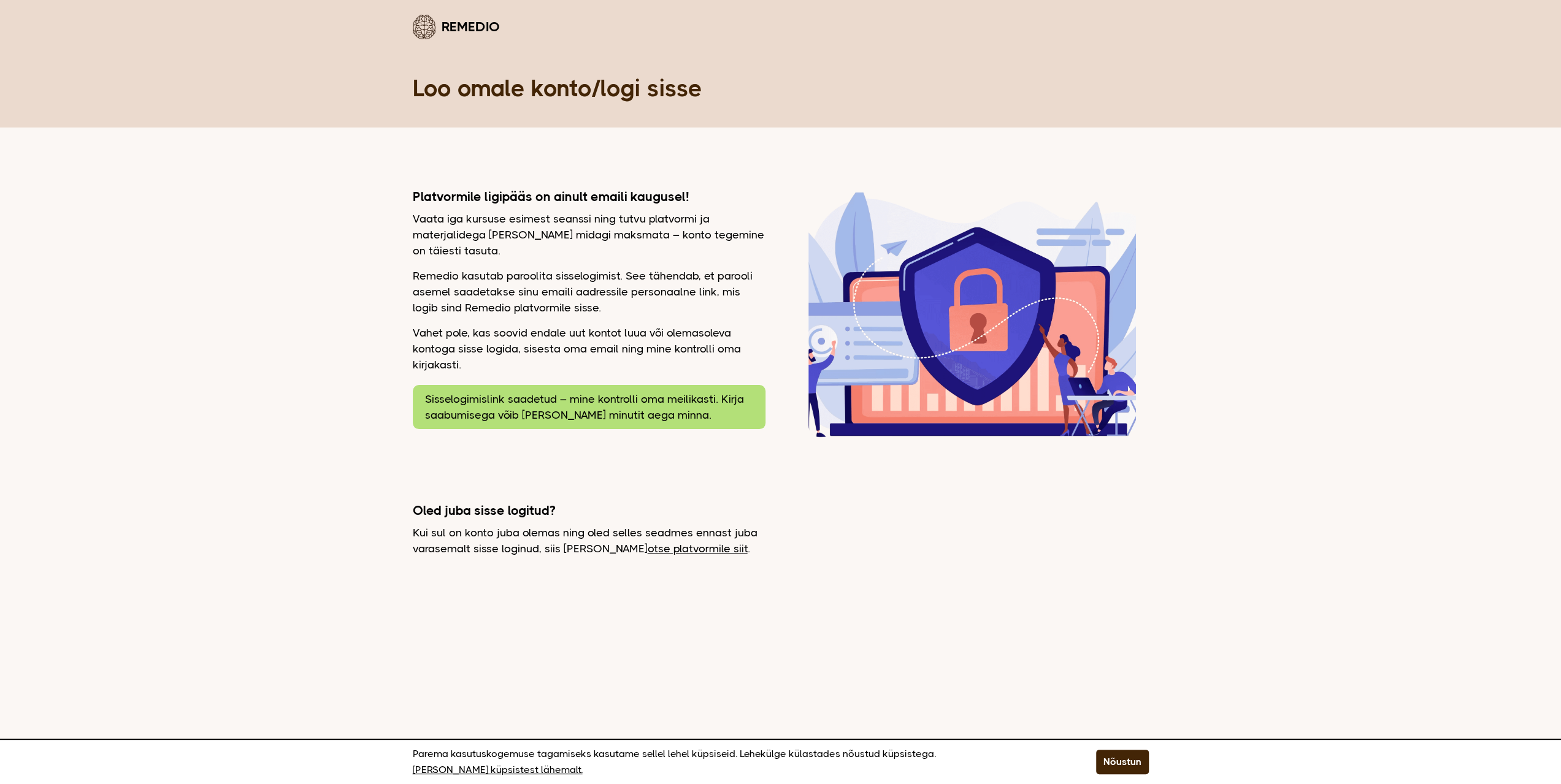
click at [698, 552] on link "otse platvormile siit" at bounding box center [698, 548] width 100 height 12
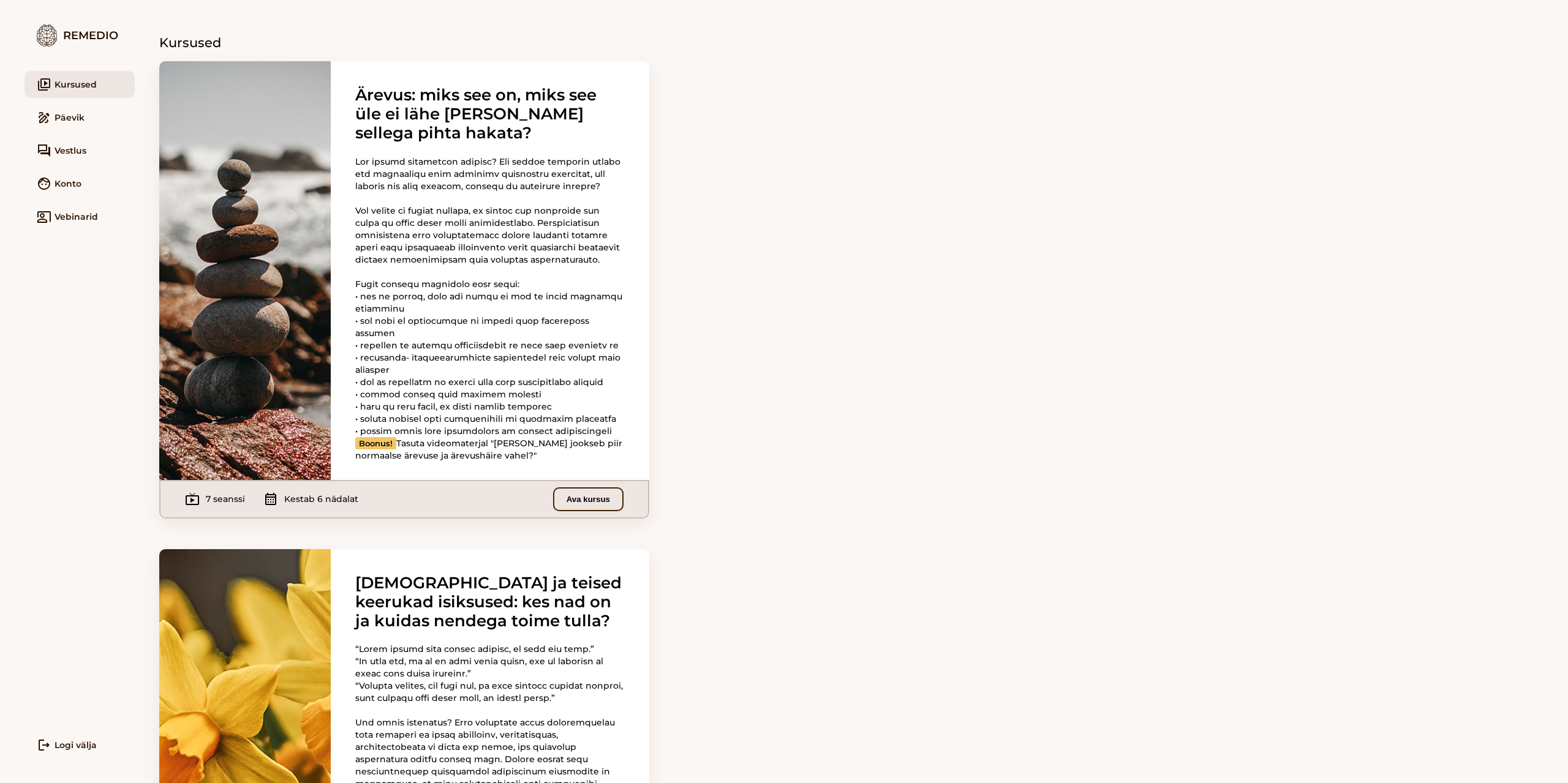
click at [607, 511] on button "Ava kursus" at bounding box center [588, 499] width 71 height 24
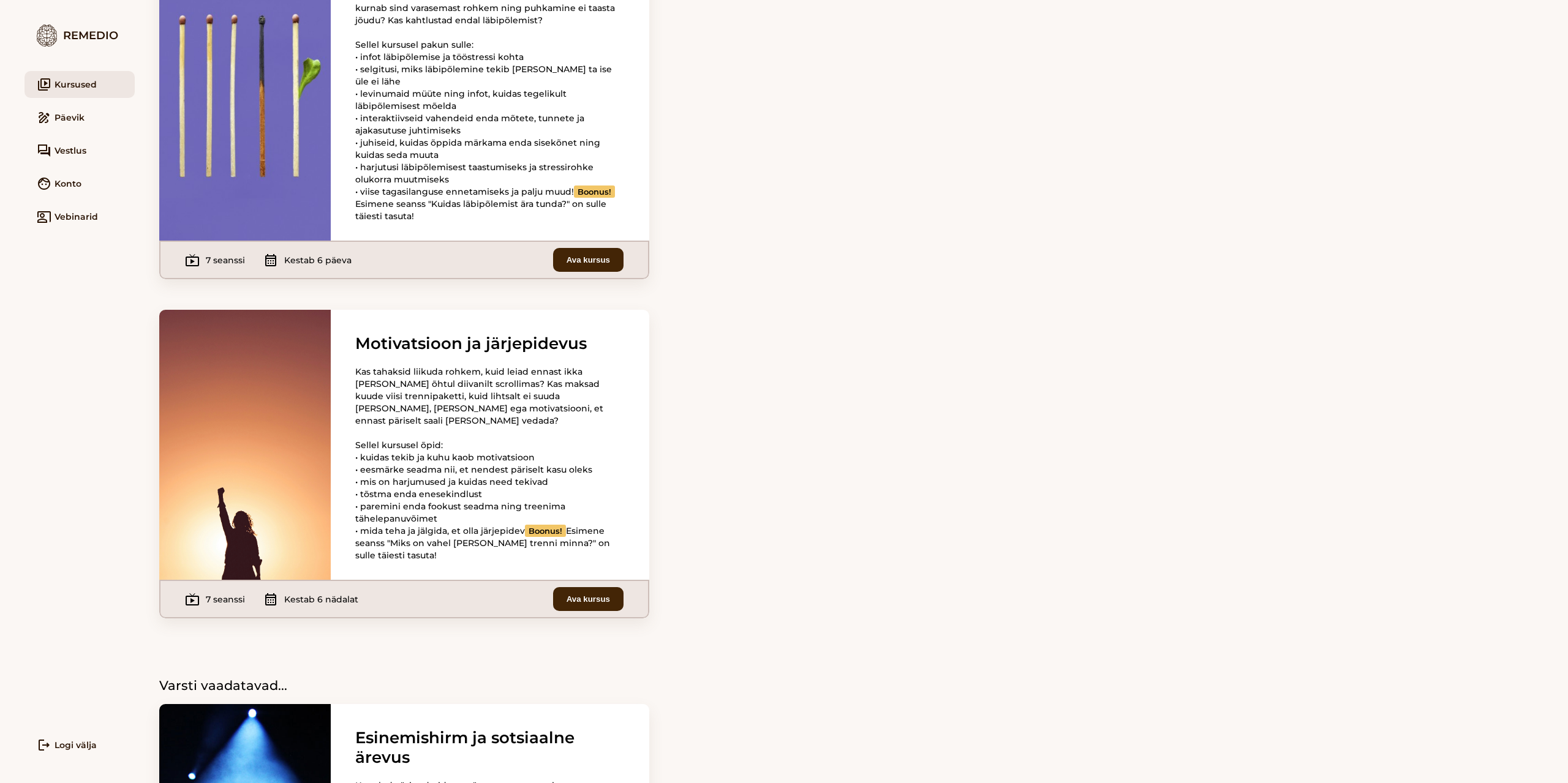
scroll to position [1592, 0]
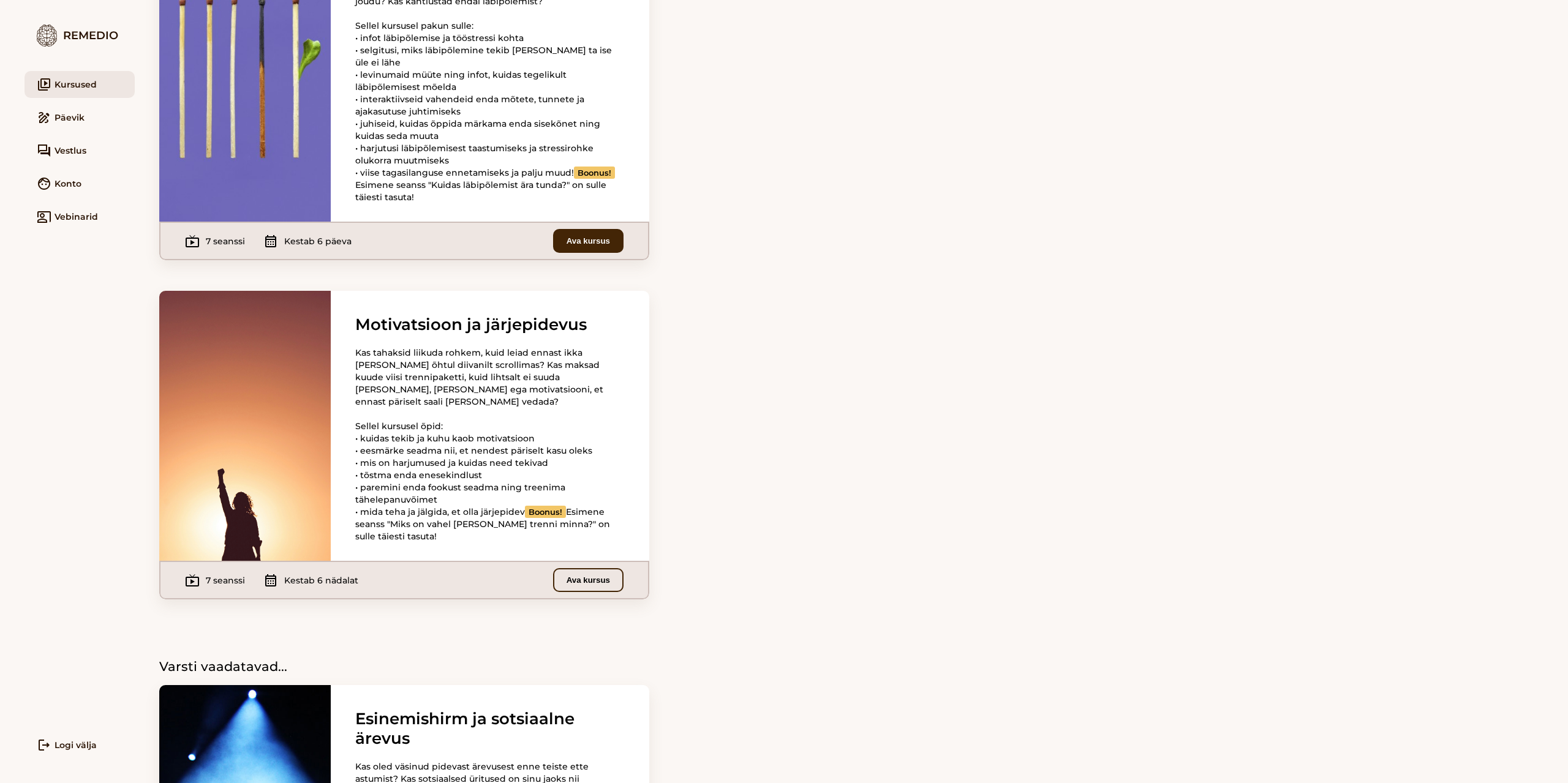
click at [606, 592] on button "Ava kursus" at bounding box center [588, 580] width 71 height 24
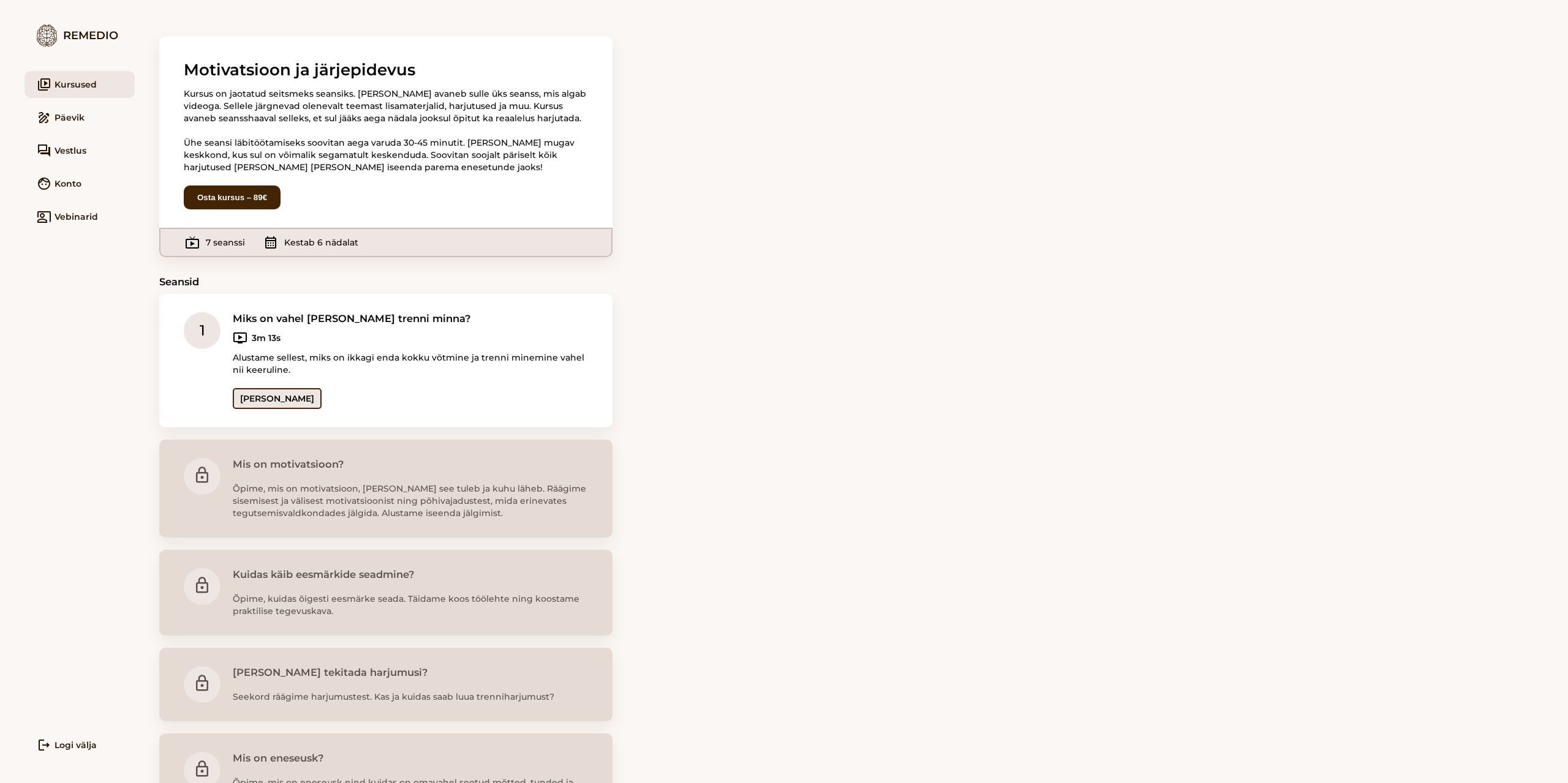
click at [262, 392] on link "Ava seanss" at bounding box center [277, 398] width 89 height 21
